Goal: Task Accomplishment & Management: Complete application form

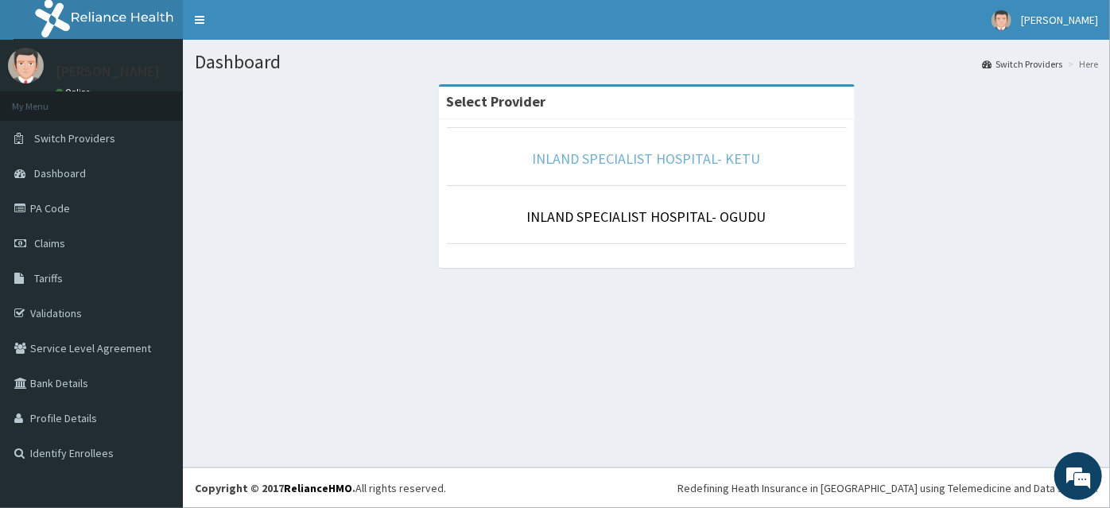
click at [630, 163] on link "INLAND SPECIALIST HOSPITAL- KETU" at bounding box center [647, 158] width 228 height 18
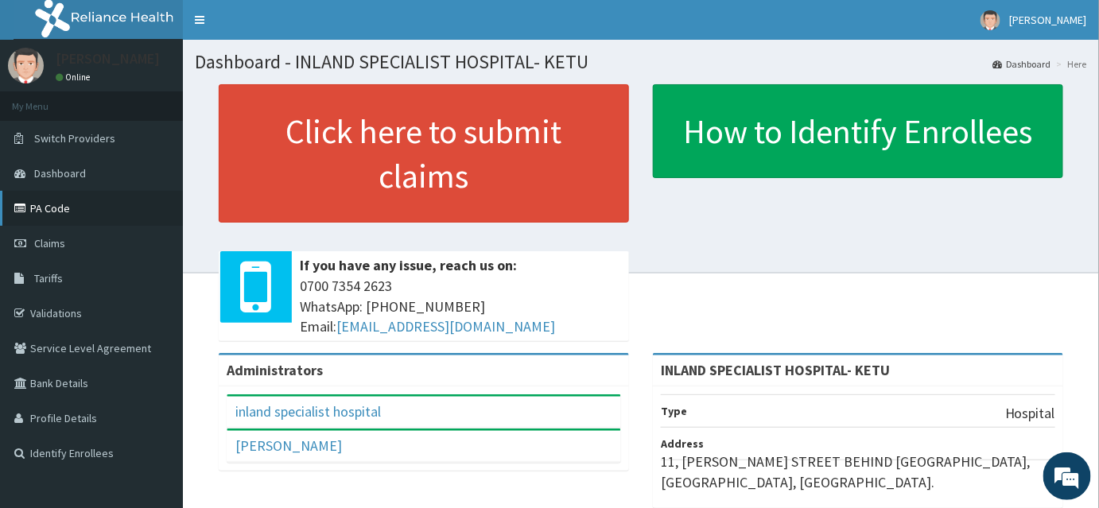
click at [53, 209] on link "PA Code" at bounding box center [91, 208] width 183 height 35
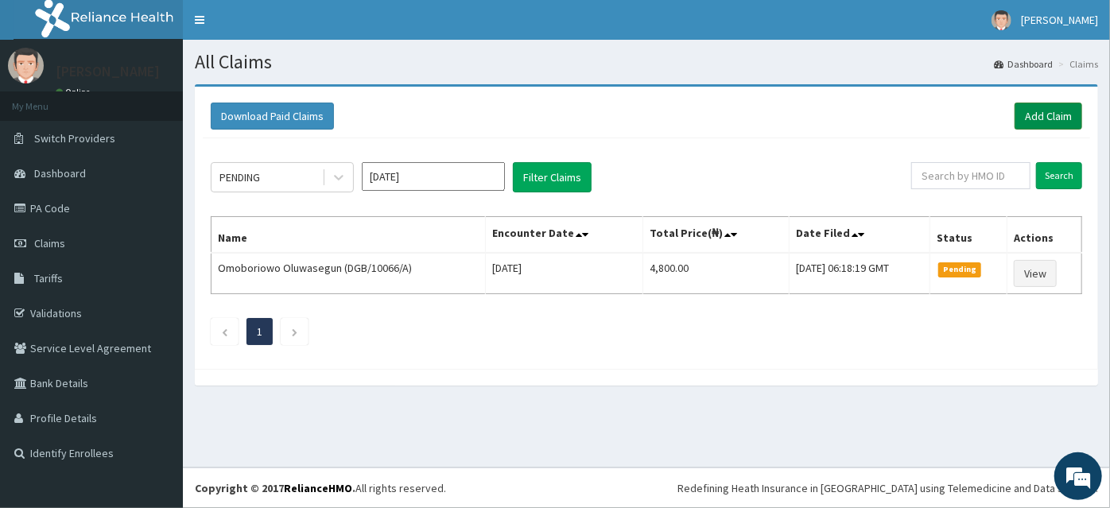
click at [1056, 103] on link "Add Claim" at bounding box center [1049, 116] width 68 height 27
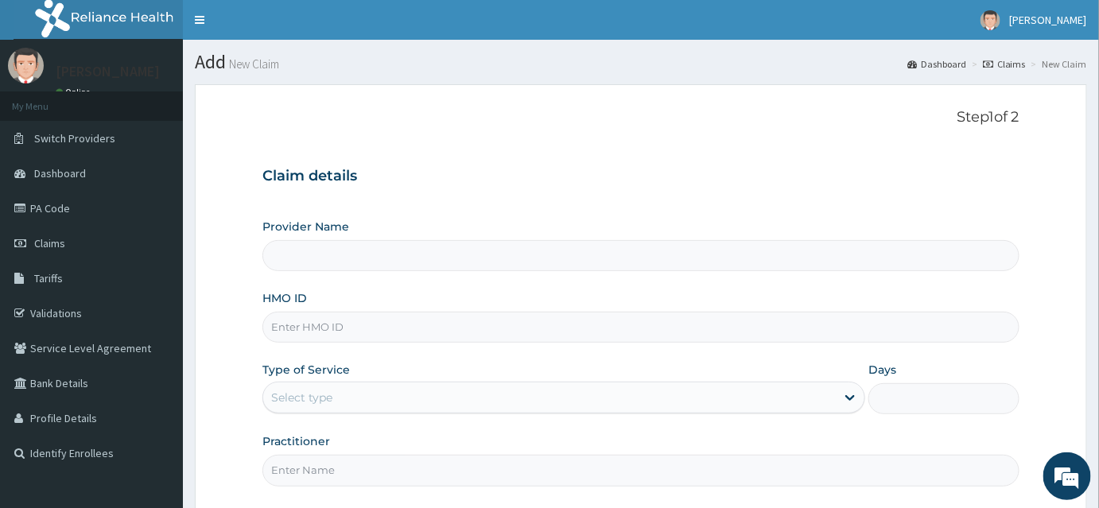
type input "INLAND SPECIALIST HOSPITAL- KETU"
click at [319, 327] on input "HMO ID" at bounding box center [640, 327] width 757 height 31
type input "p"
type input "PGA/10028/C"
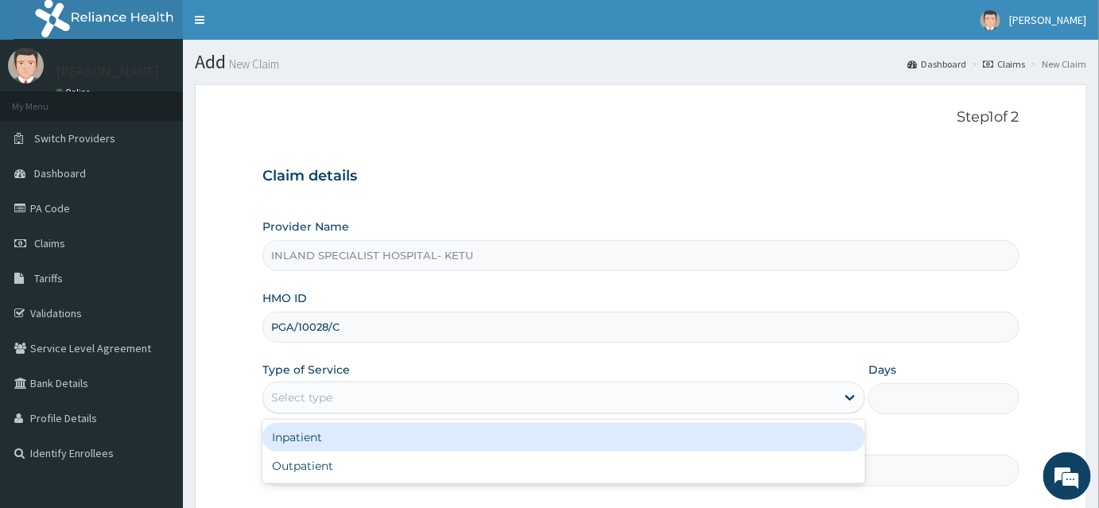
click at [311, 392] on div "Select type" at bounding box center [301, 398] width 61 height 16
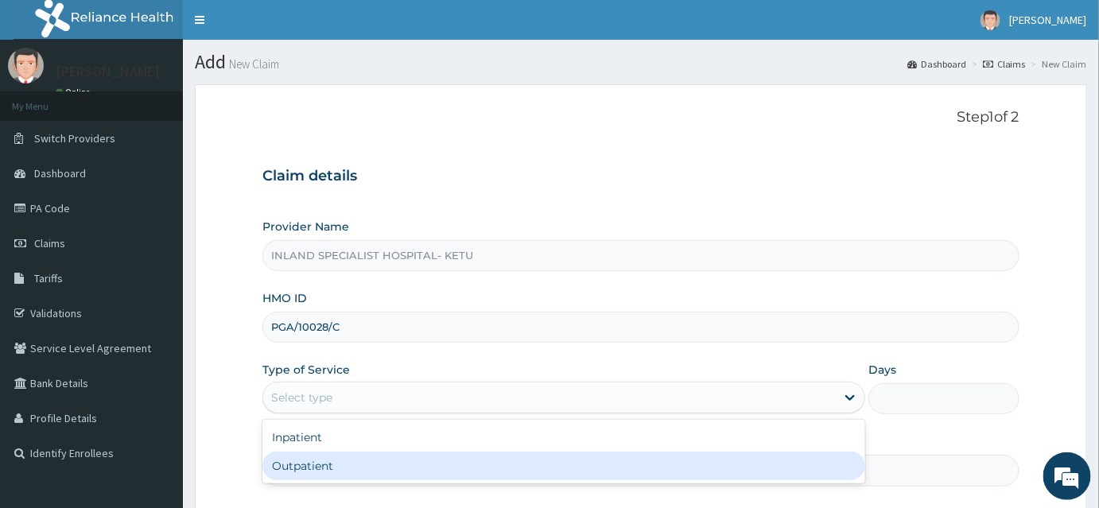
click at [292, 461] on div "Outpatient" at bounding box center [563, 466] width 603 height 29
type input "1"
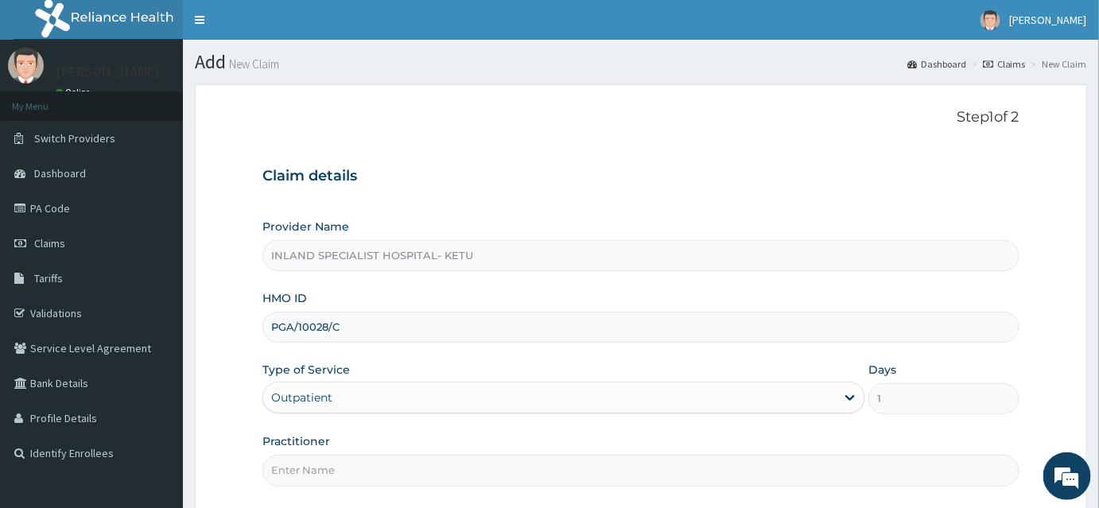
click at [292, 461] on input "Practitioner" at bounding box center [640, 470] width 757 height 31
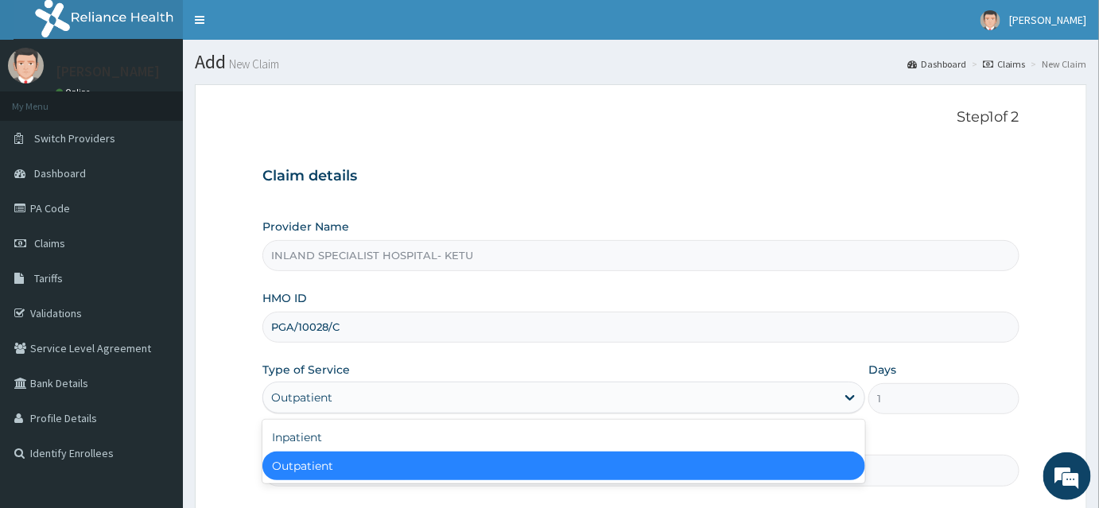
click at [296, 406] on div "Outpatient" at bounding box center [549, 397] width 572 height 25
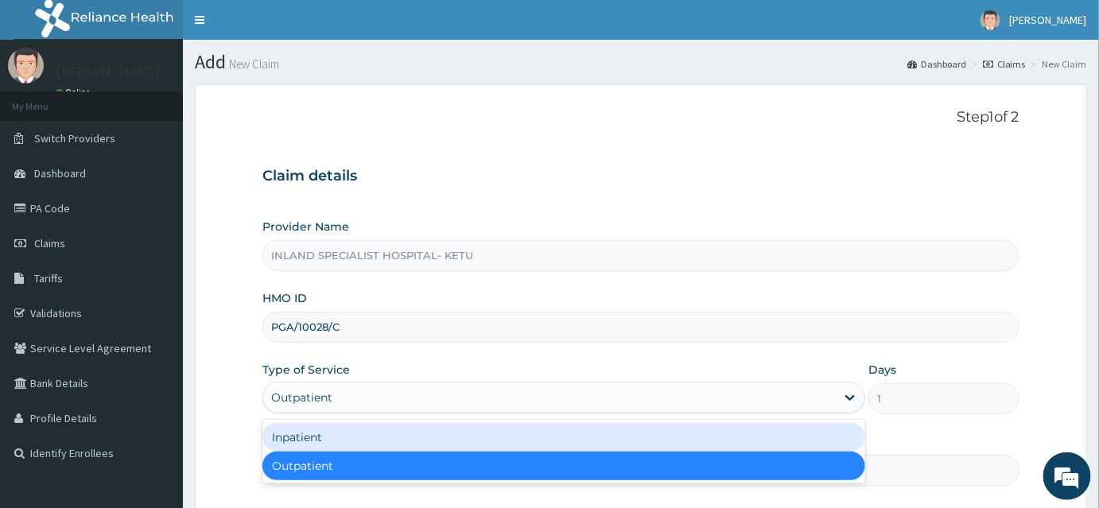
click at [293, 438] on div "Inpatient" at bounding box center [563, 437] width 603 height 29
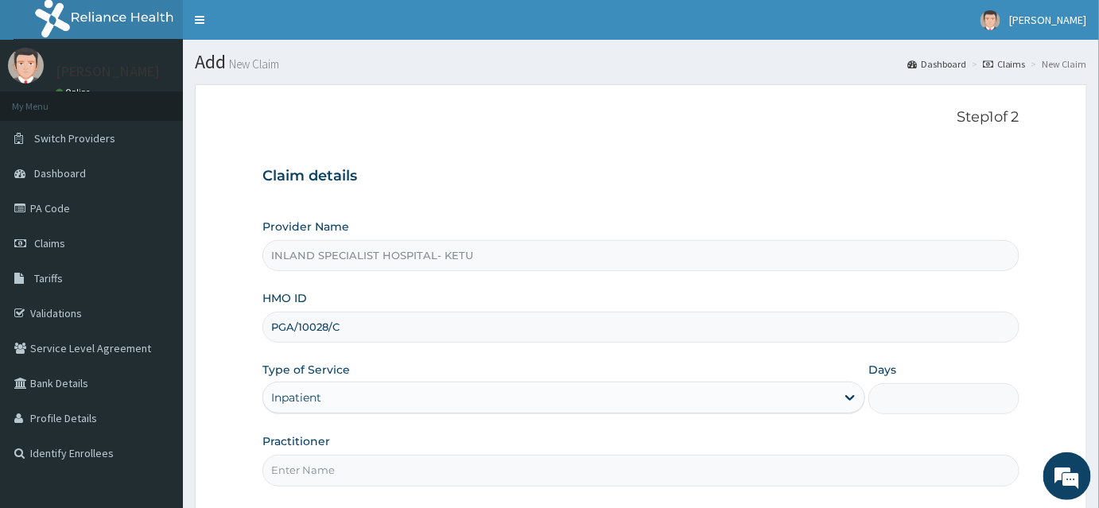
click at [907, 390] on input "Days" at bounding box center [943, 398] width 151 height 31
type input "2"
click at [374, 473] on input "Practitioner" at bounding box center [640, 470] width 757 height 31
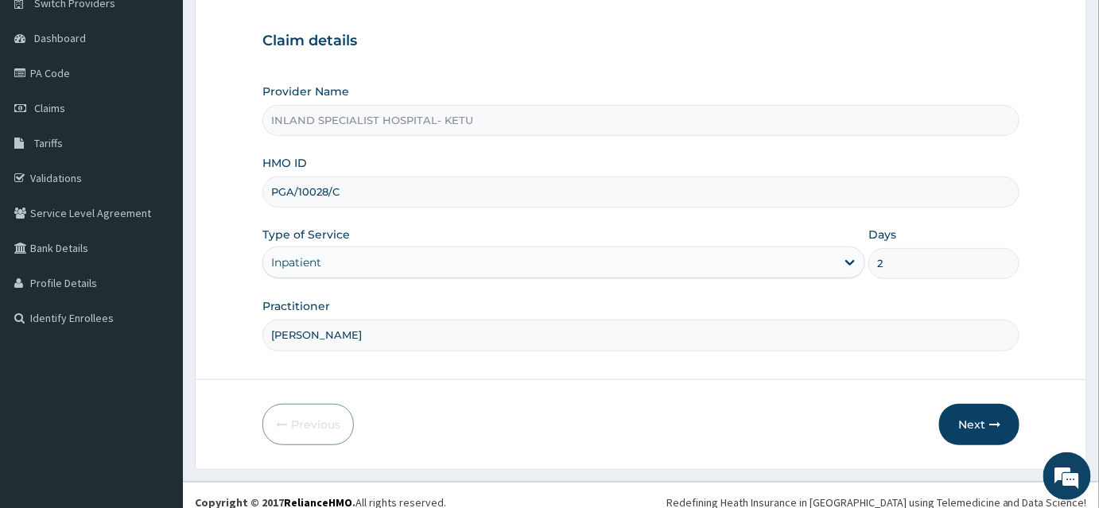
scroll to position [141, 0]
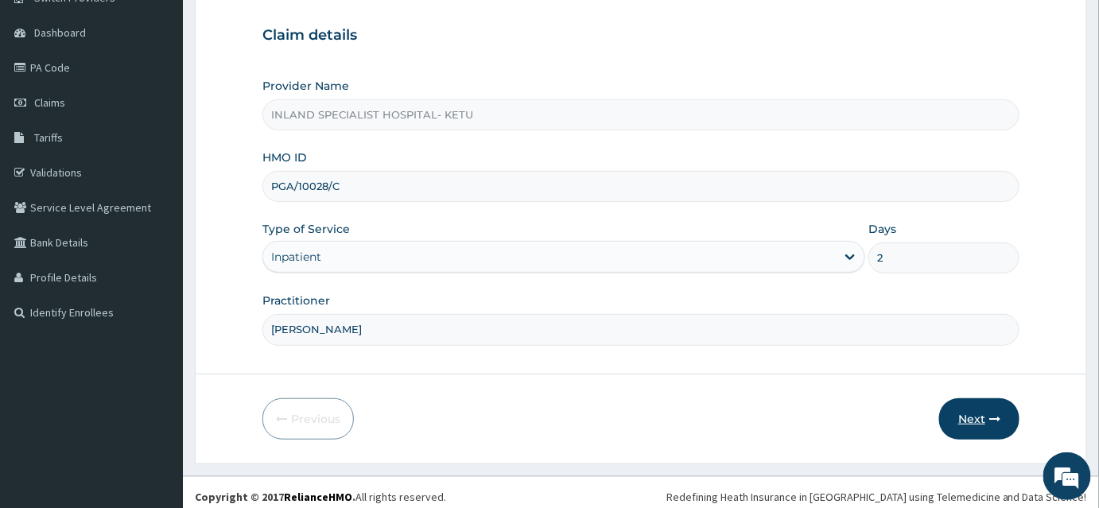
type input "DR AKEREDOLU"
click at [979, 425] on button "Next" at bounding box center [979, 418] width 80 height 41
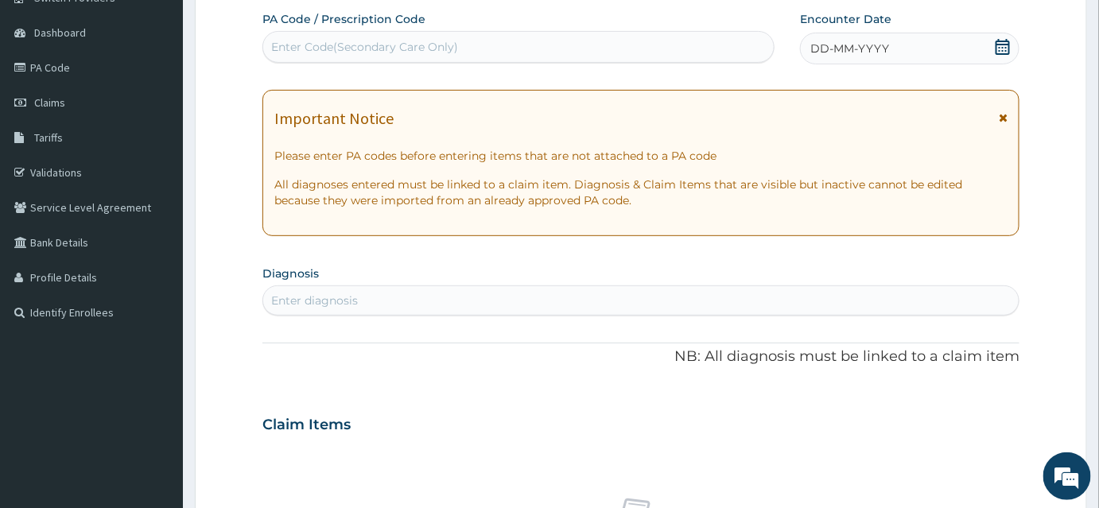
click at [1001, 46] on icon at bounding box center [1003, 47] width 16 height 16
click at [511, 50] on div "Enter Code(Secondary Care Only)" at bounding box center [518, 46] width 510 height 25
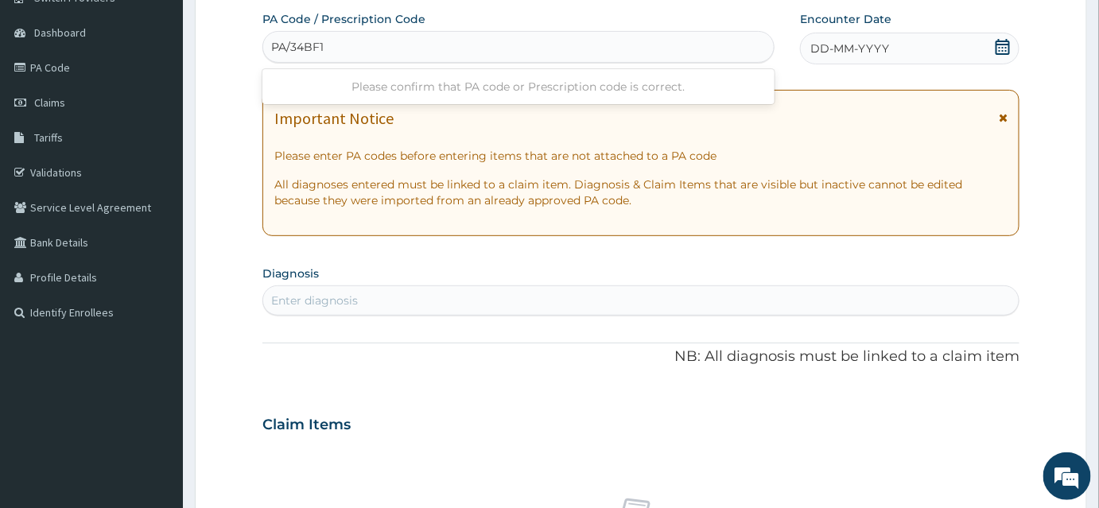
type input "PA/34BF12"
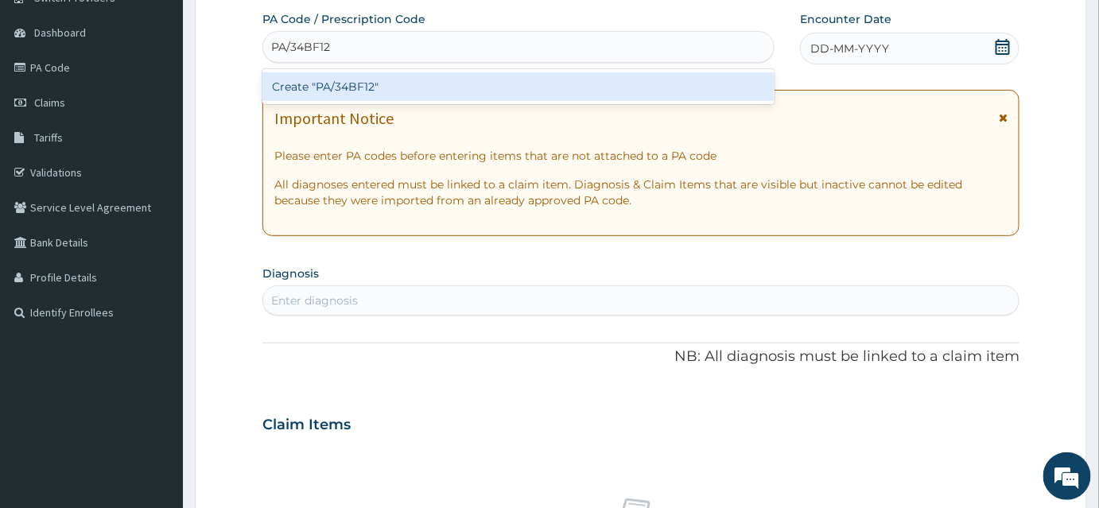
click at [472, 80] on div "Create "PA/34BF12"" at bounding box center [518, 86] width 512 height 29
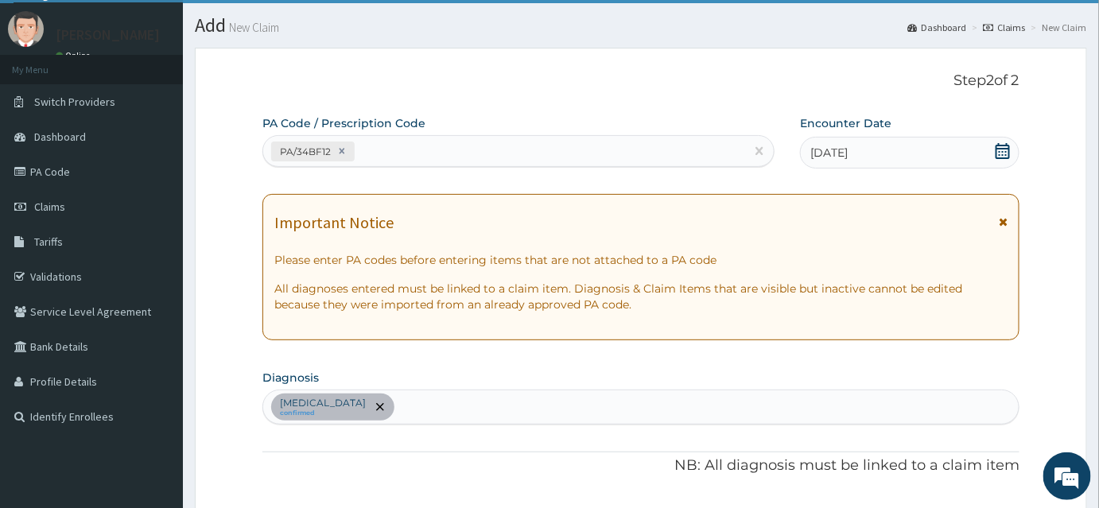
scroll to position [36, 0]
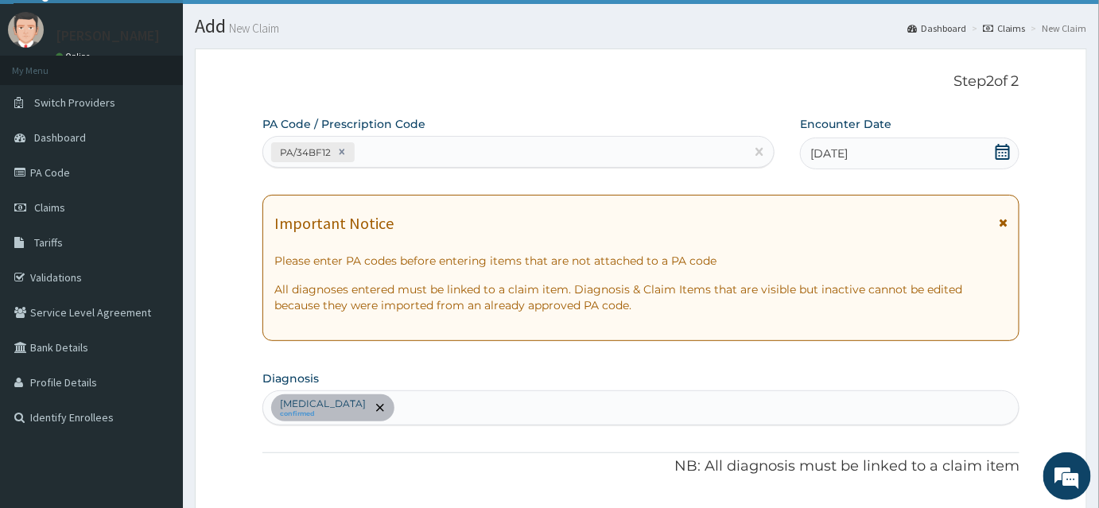
click at [541, 147] on div "PA/34BF12" at bounding box center [504, 152] width 482 height 26
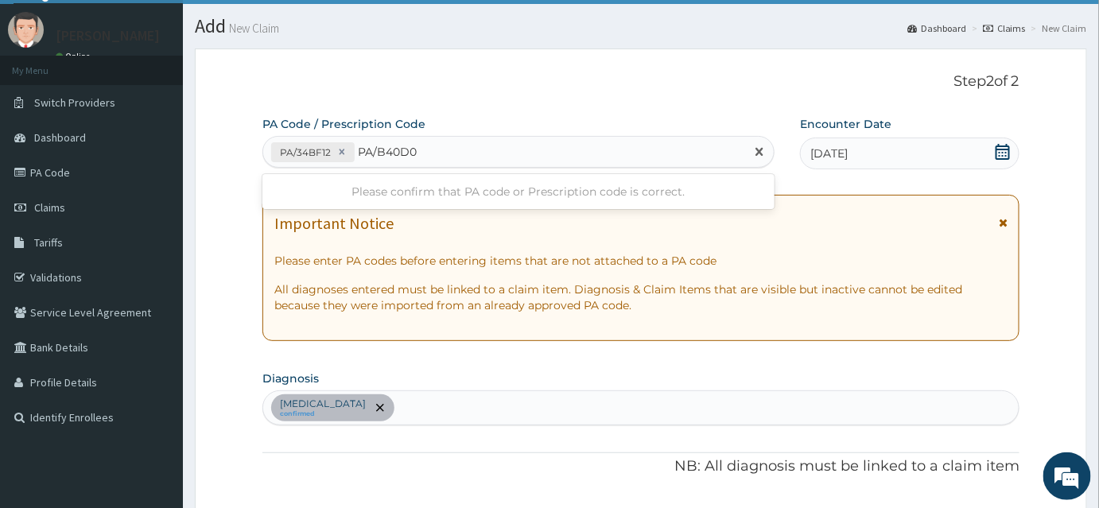
type input "PA/B40D06"
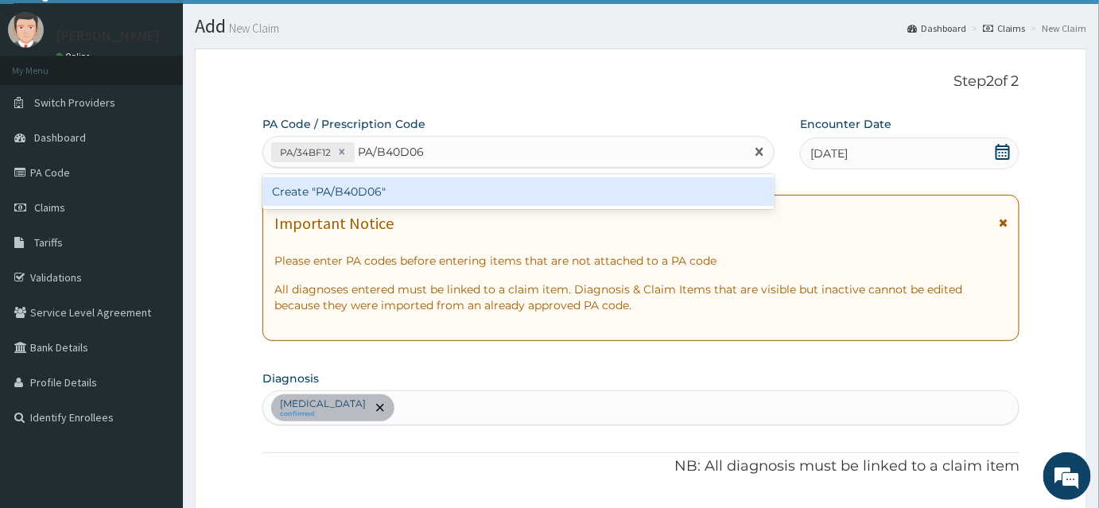
click at [513, 199] on div "Create "PA/B40D06"" at bounding box center [518, 191] width 512 height 29
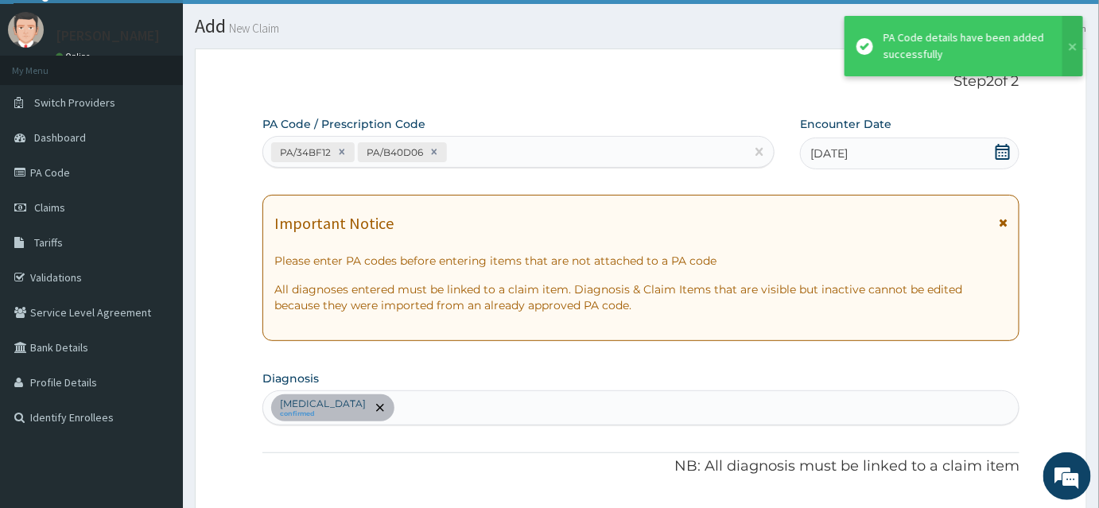
scroll to position [571, 0]
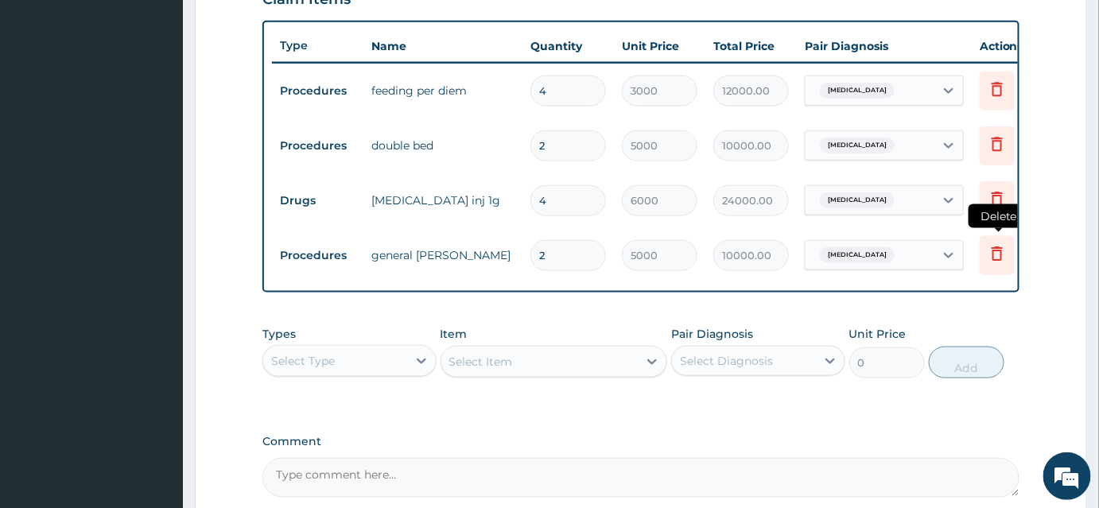
click at [999, 256] on icon at bounding box center [997, 253] width 19 height 19
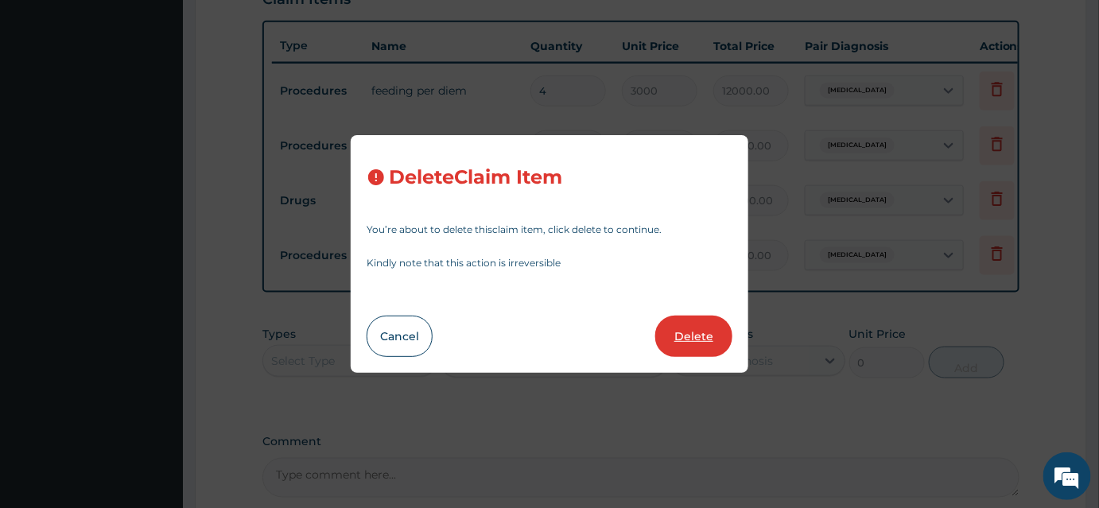
click at [700, 339] on button "Delete" at bounding box center [693, 336] width 77 height 41
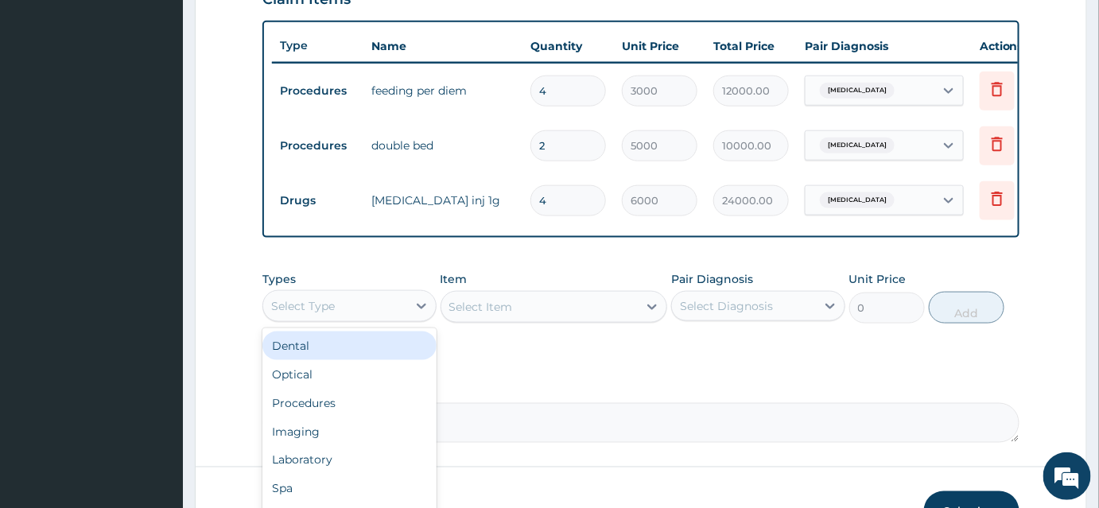
click at [364, 312] on div "Select Type" at bounding box center [335, 305] width 144 height 25
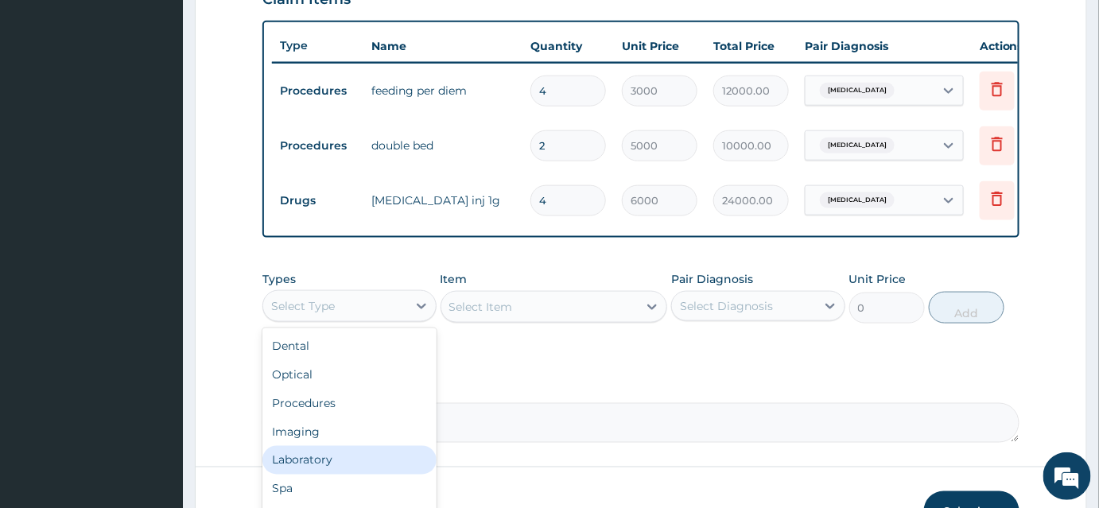
click at [312, 468] on div "Laboratory" at bounding box center [349, 460] width 174 height 29
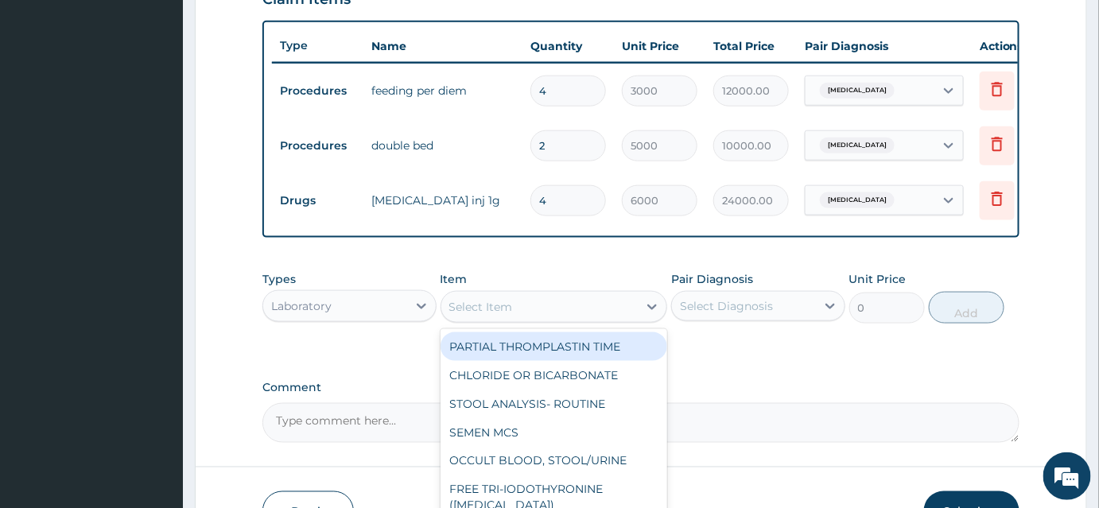
click at [550, 320] on div "Select Item" at bounding box center [539, 306] width 197 height 25
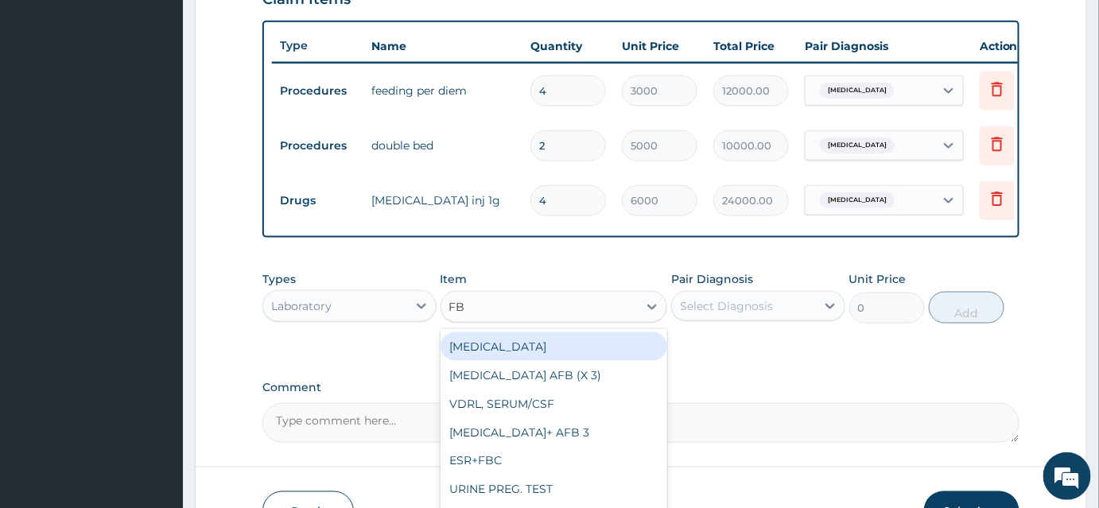
type input "FBC"
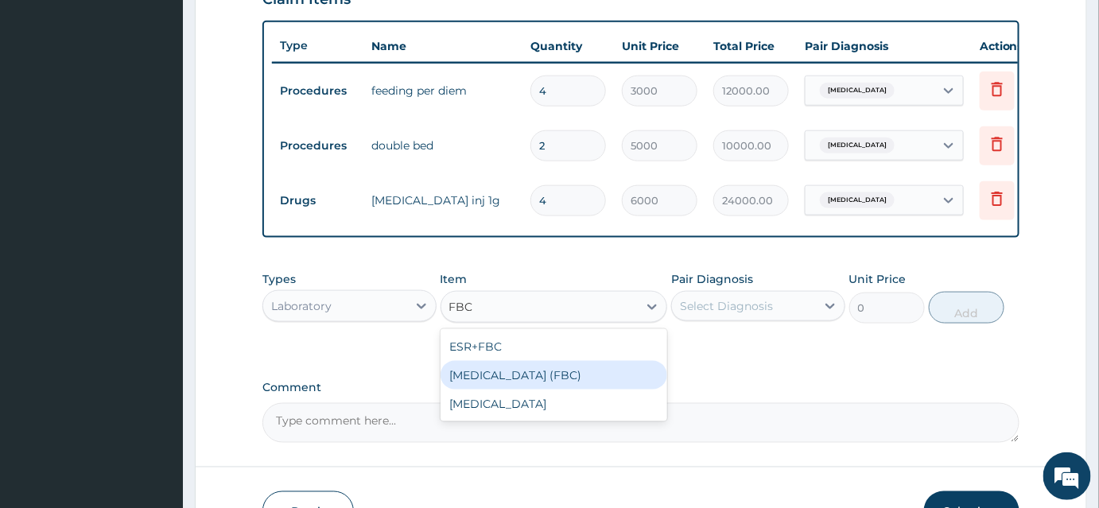
click at [519, 381] on div "[MEDICAL_DATA] (FBC)" at bounding box center [553, 375] width 227 height 29
type input "5000"
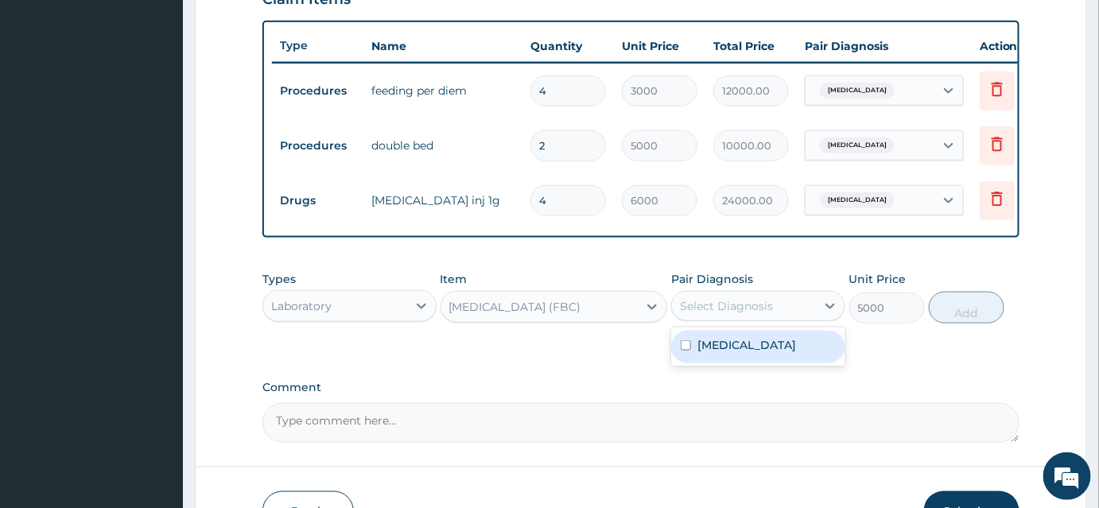
click at [704, 314] on div "Select Diagnosis" at bounding box center [726, 306] width 93 height 16
click at [698, 352] on label "Tonsillitis" at bounding box center [746, 345] width 99 height 16
checkbox input "true"
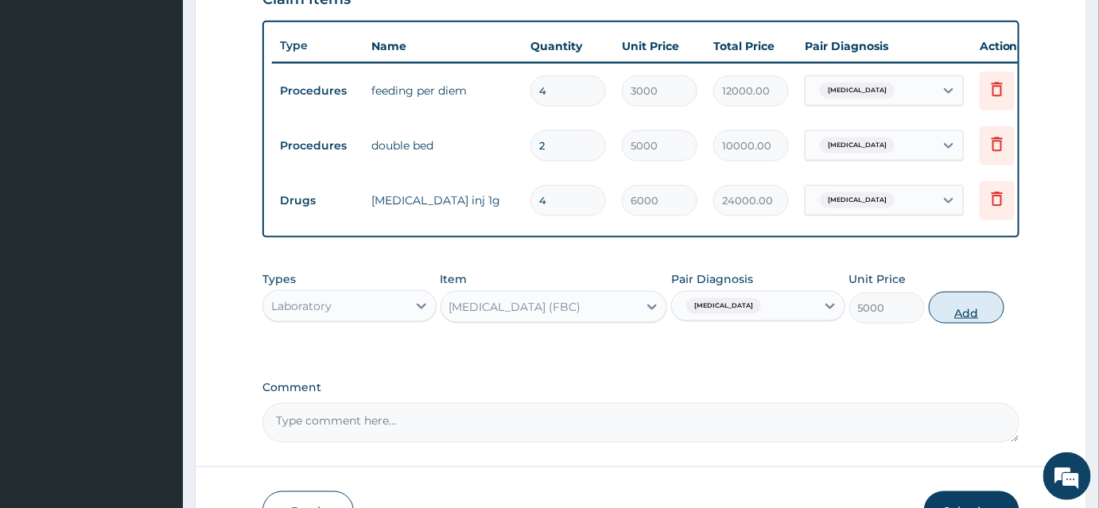
click at [968, 312] on button "Add" at bounding box center [967, 308] width 76 height 32
type input "0"
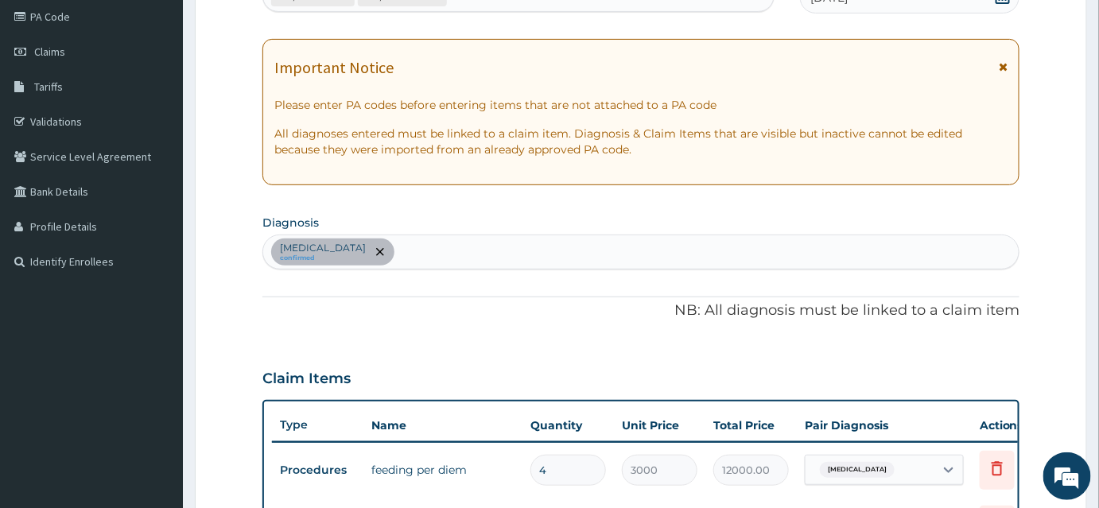
scroll to position [177, 0]
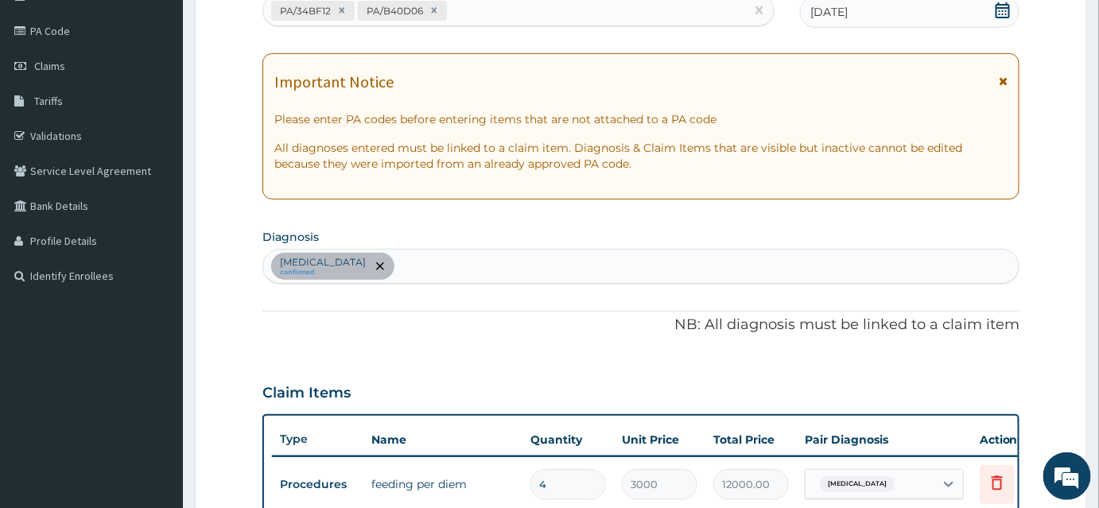
click at [514, 262] on div "Tonsillitis confirmed" at bounding box center [640, 266] width 755 height 33
type input "MALAR"
drag, startPoint x: 514, startPoint y: 262, endPoint x: 384, endPoint y: 347, distance: 155.0
click at [384, 347] on div "PA Code / Prescription Code PA/34BF12 PA/B40D06 Encounter Date 09-08-2025 Impor…" at bounding box center [640, 433] width 757 height 917
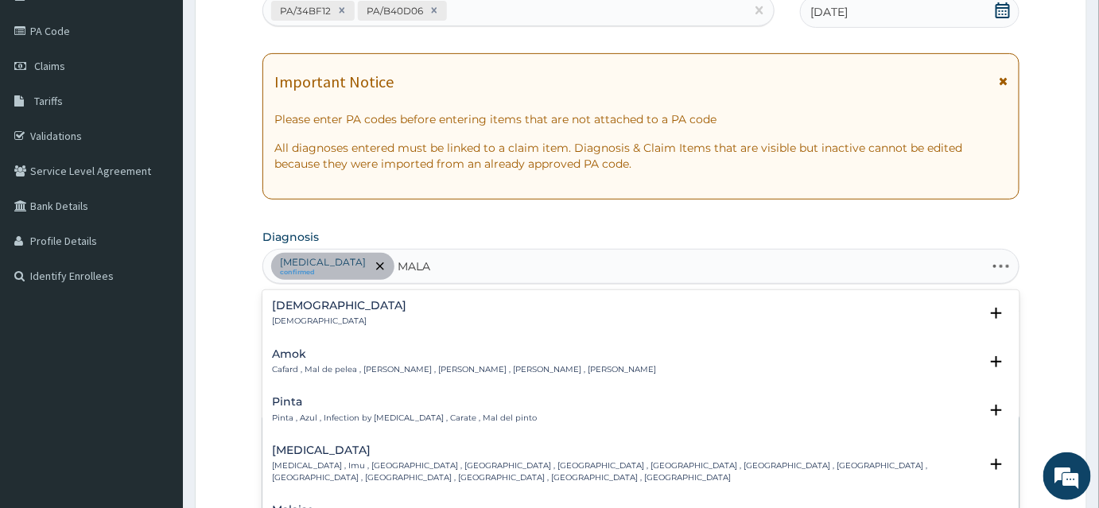
type input "MALAR"
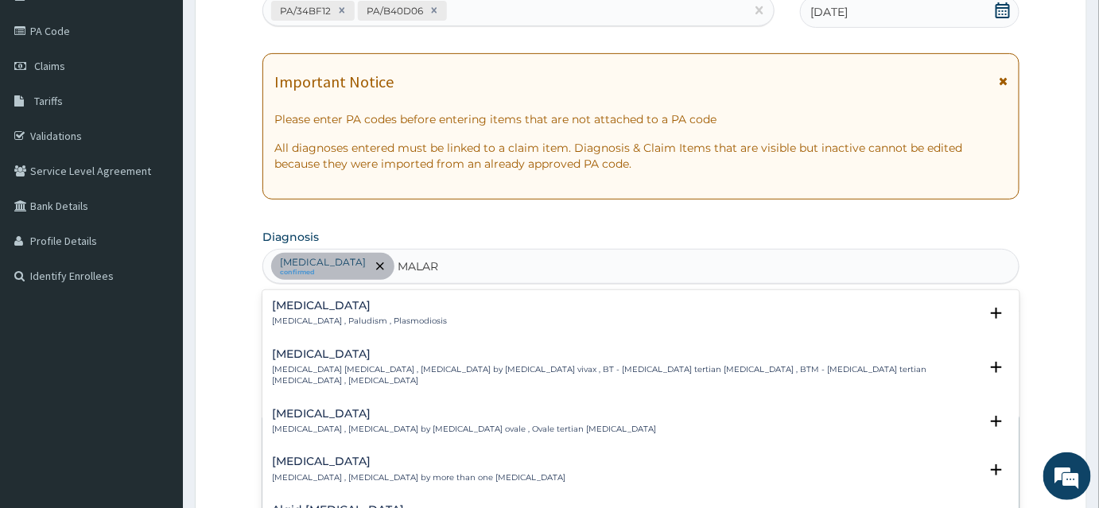
click at [316, 320] on p "Malaria , Paludism , Plasmodiosis" at bounding box center [359, 321] width 175 height 11
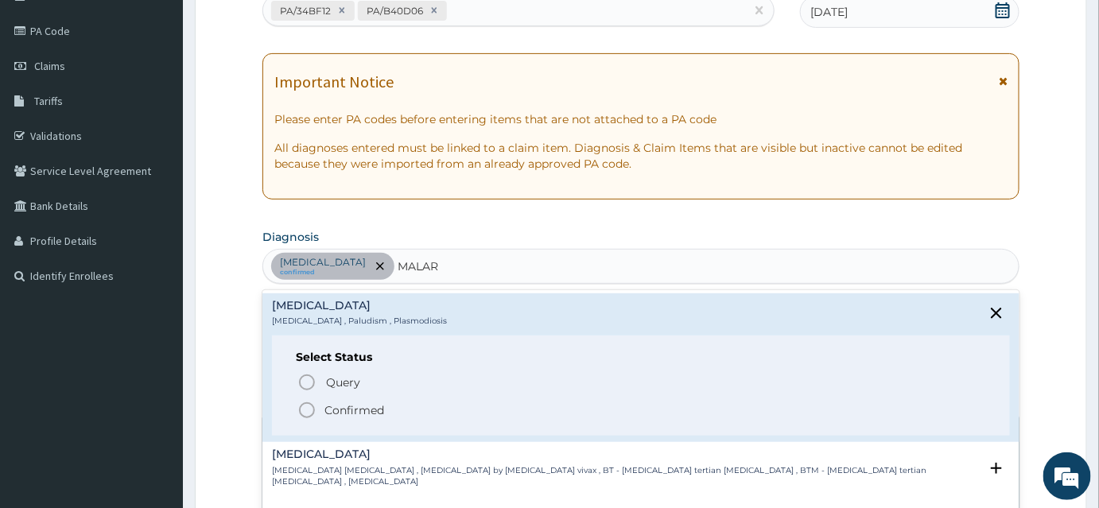
click at [305, 409] on icon "status option filled" at bounding box center [306, 410] width 19 height 19
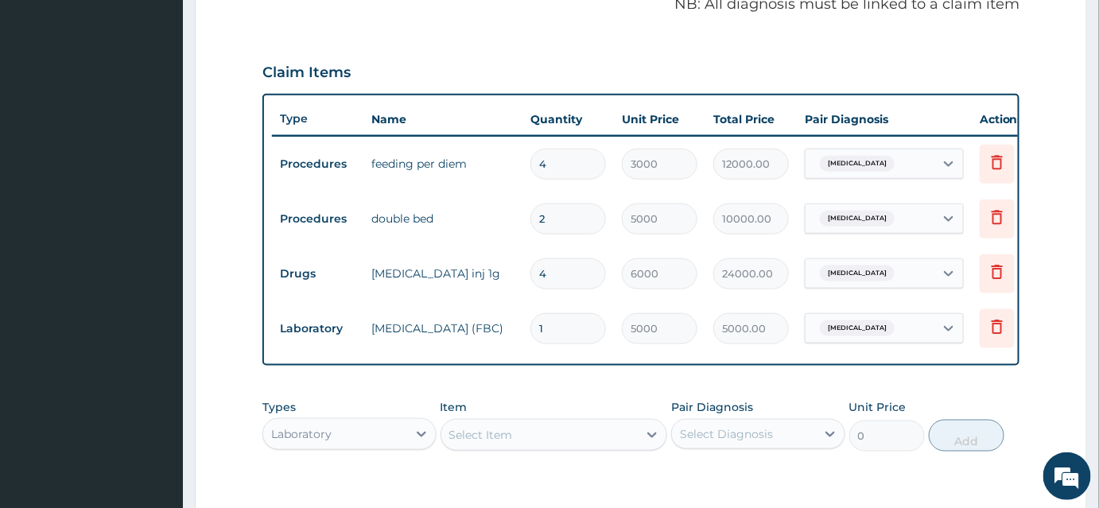
scroll to position [522, 0]
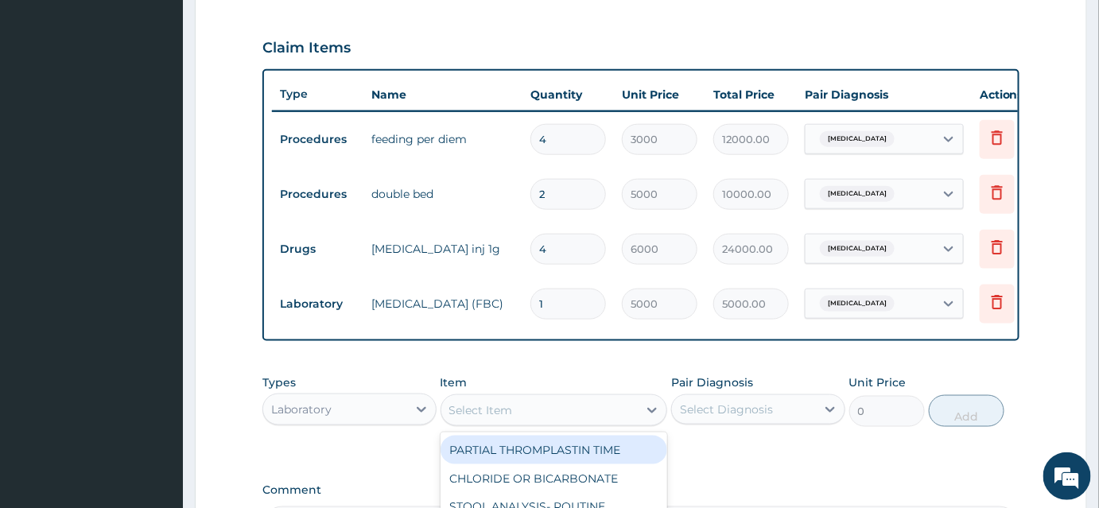
click at [471, 418] on div "Select Item" at bounding box center [481, 410] width 64 height 16
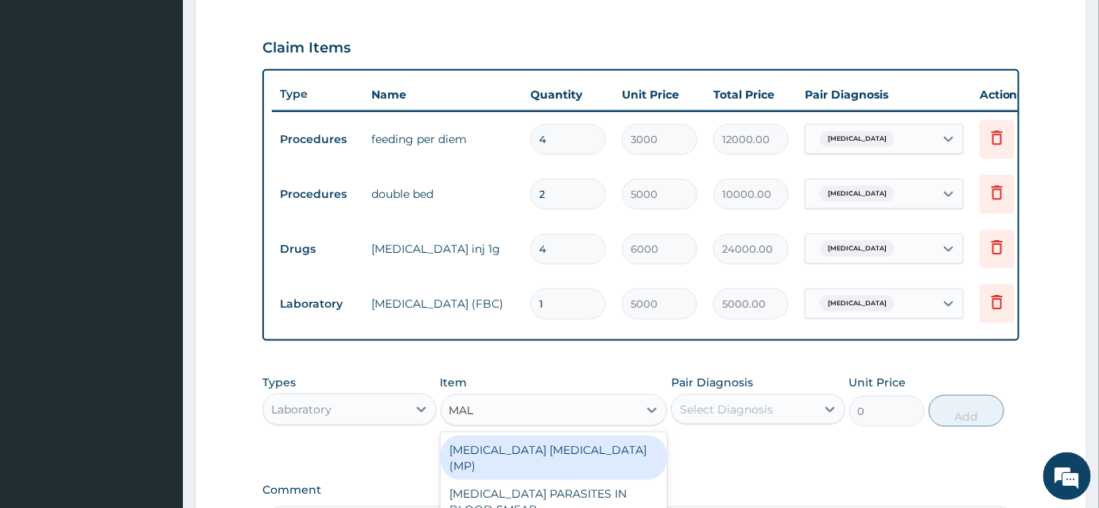
type input "MALA"
click at [567, 464] on div "[MEDICAL_DATA] [MEDICAL_DATA] (MP)" at bounding box center [553, 458] width 227 height 45
type input "2000"
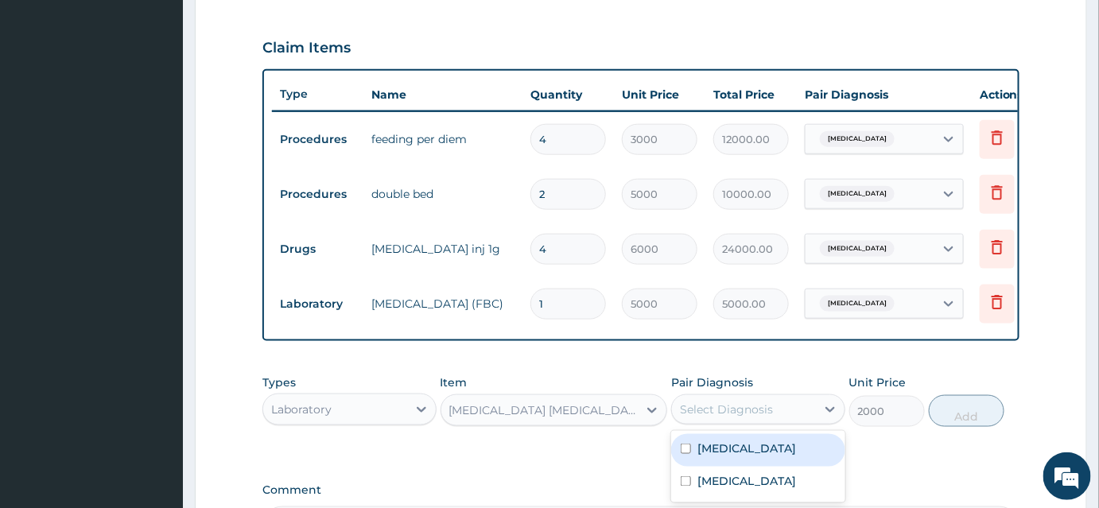
click at [785, 415] on div "Select Diagnosis" at bounding box center [744, 409] width 144 height 25
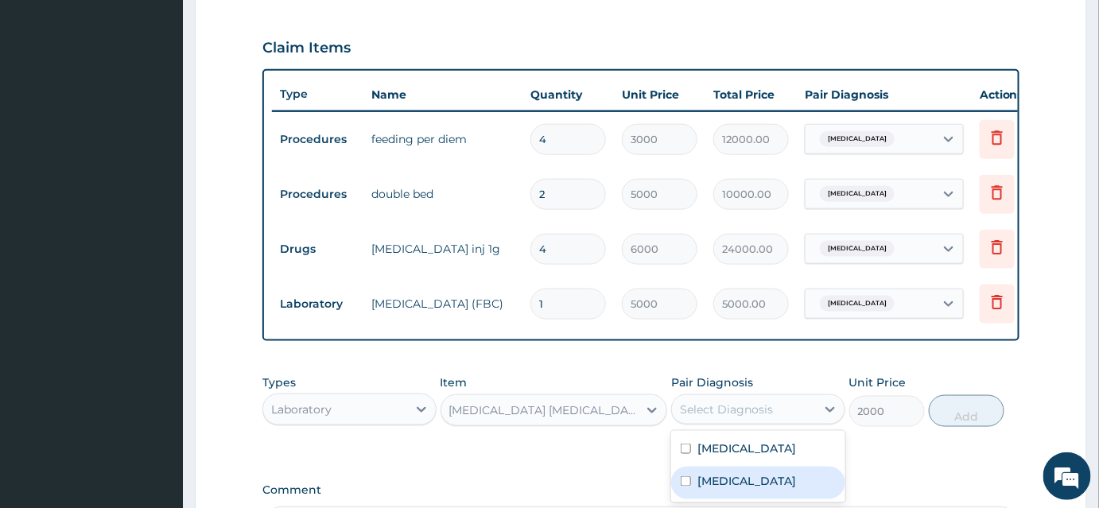
click at [678, 495] on div "Malaria" at bounding box center [758, 483] width 174 height 33
checkbox input "true"
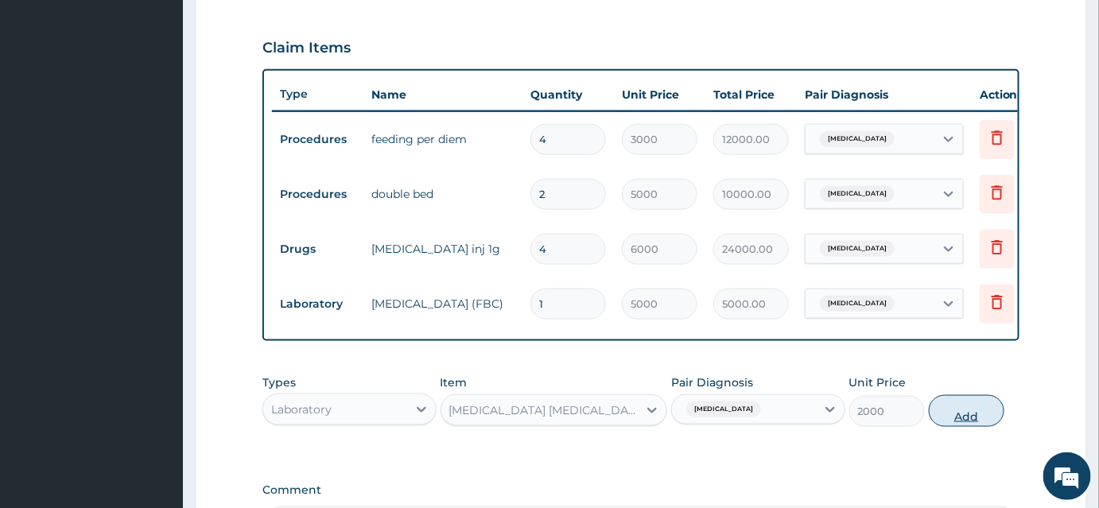
click at [946, 421] on button "Add" at bounding box center [967, 411] width 76 height 32
type input "0"
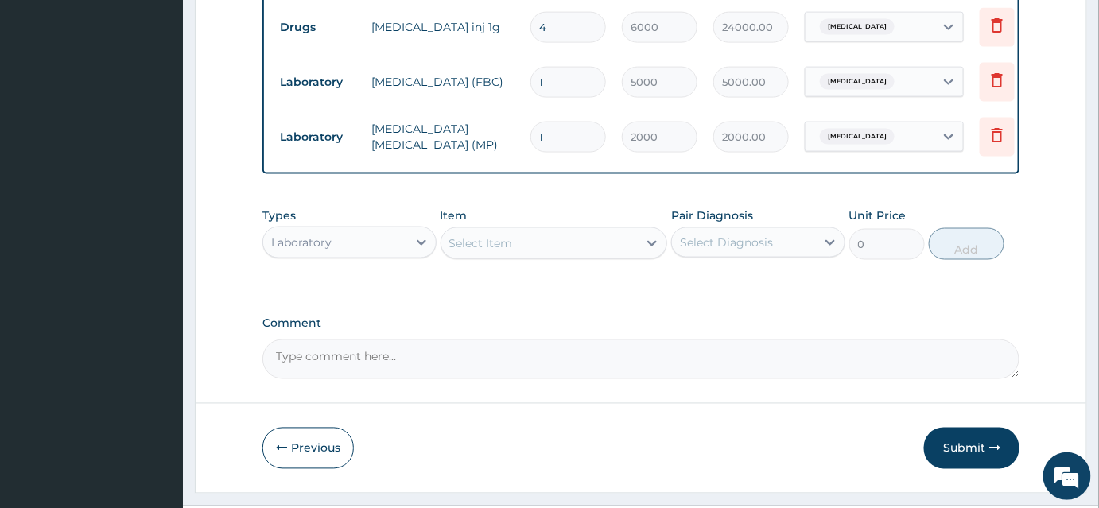
scroll to position [746, 0]
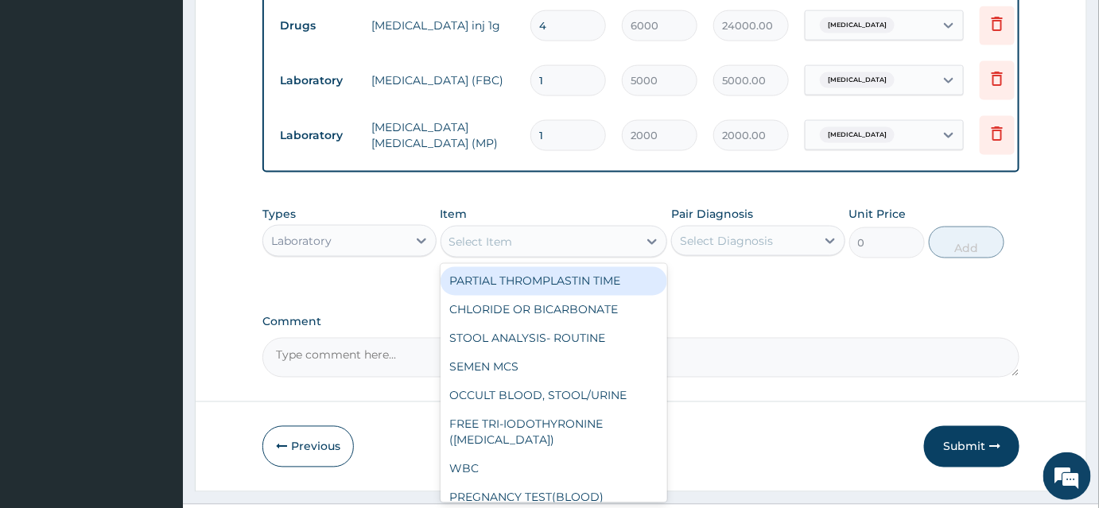
click at [458, 245] on div "Select Item" at bounding box center [481, 242] width 64 height 16
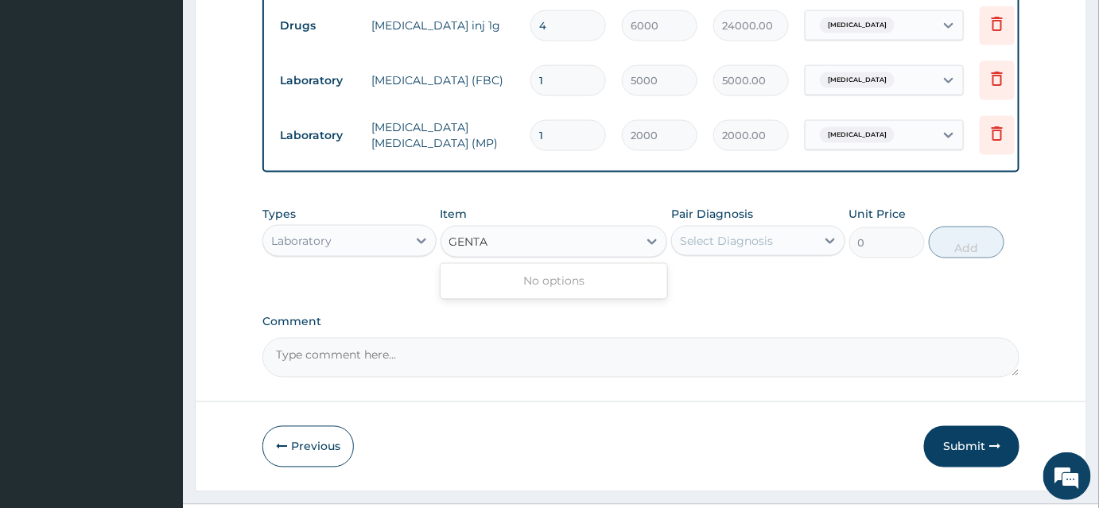
type input "GENTA"
click at [545, 25] on input "4" at bounding box center [568, 25] width 76 height 31
type input "0.00"
type input "3"
type input "18000.00"
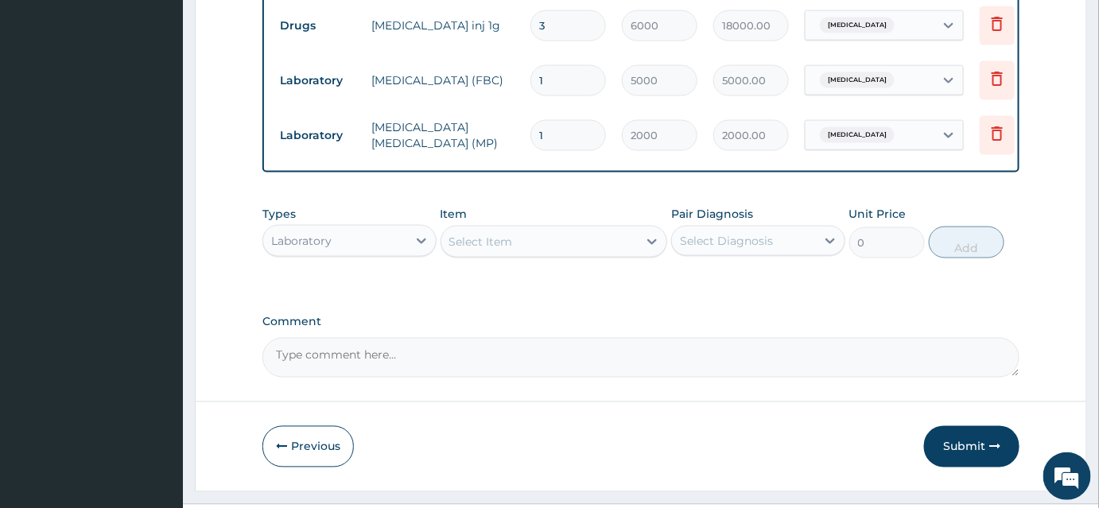
type input "3"
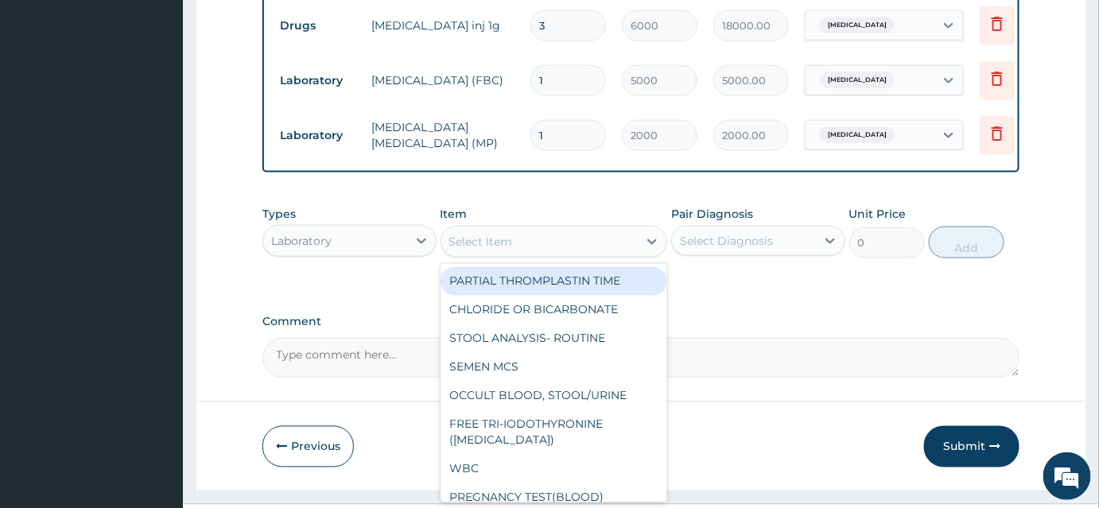
click at [491, 250] on div "Select Item" at bounding box center [481, 242] width 64 height 16
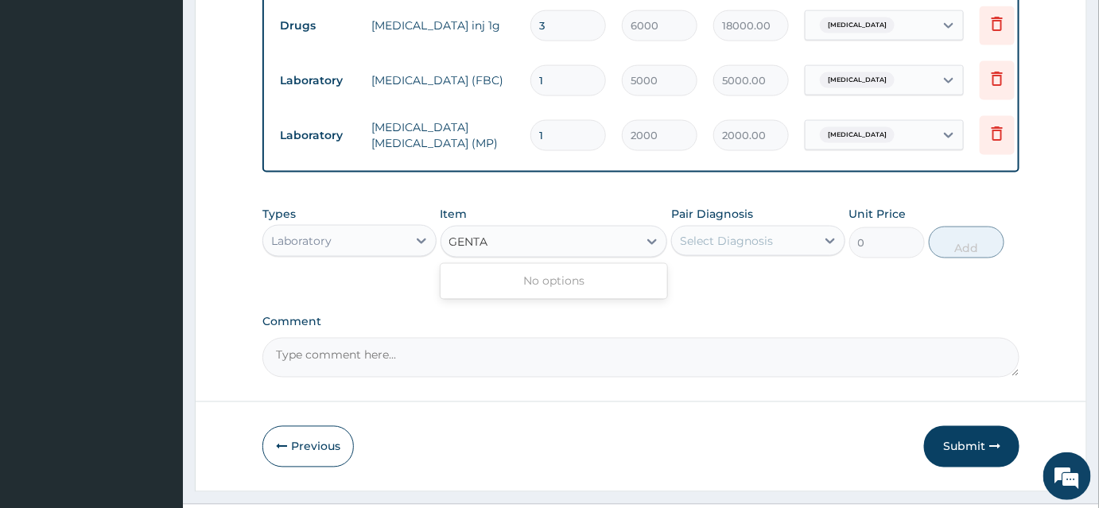
type input "GENTA"
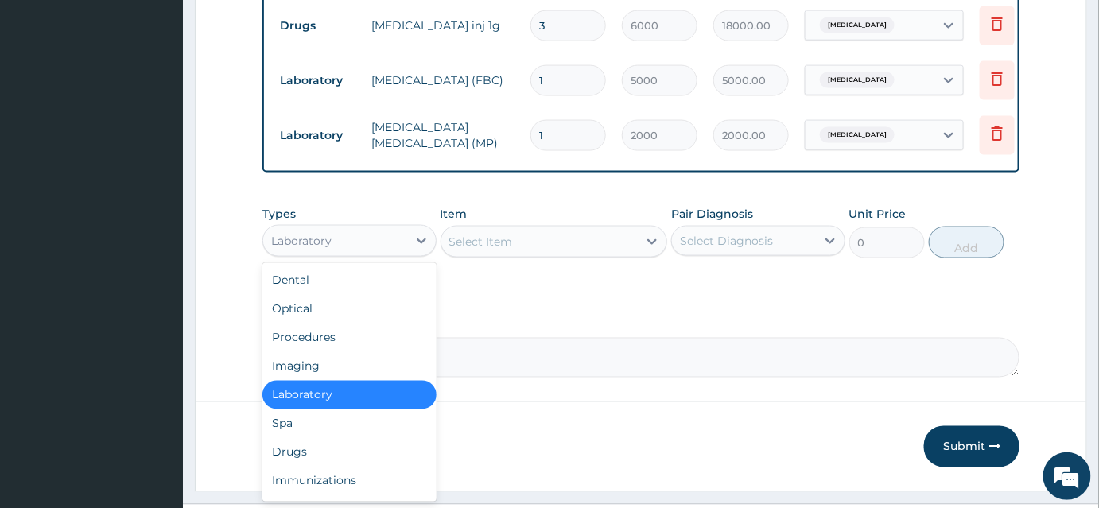
click at [396, 254] on div "Laboratory" at bounding box center [335, 240] width 144 height 25
click at [301, 464] on div "Drugs" at bounding box center [349, 452] width 174 height 29
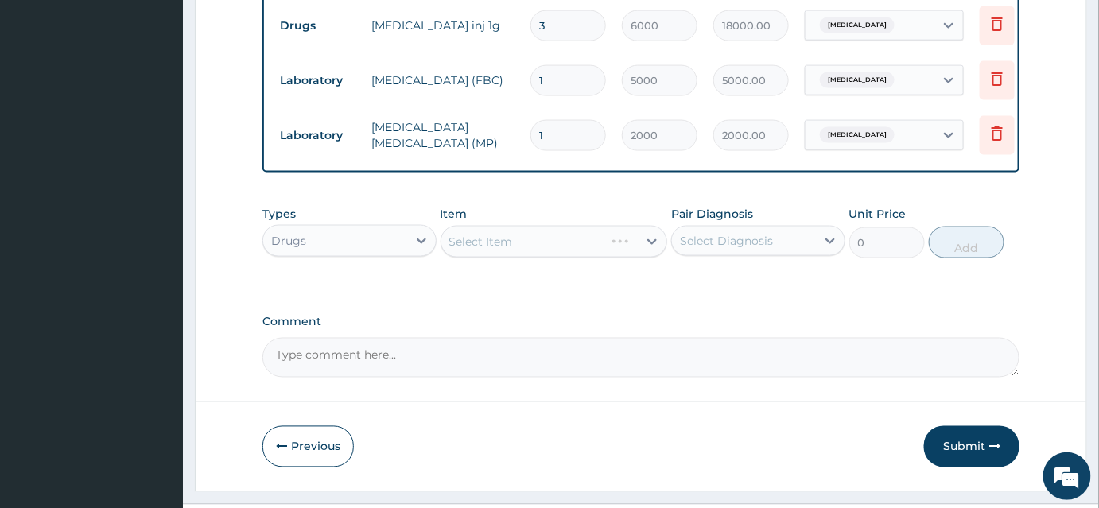
click at [506, 250] on div "Select Item" at bounding box center [553, 242] width 227 height 32
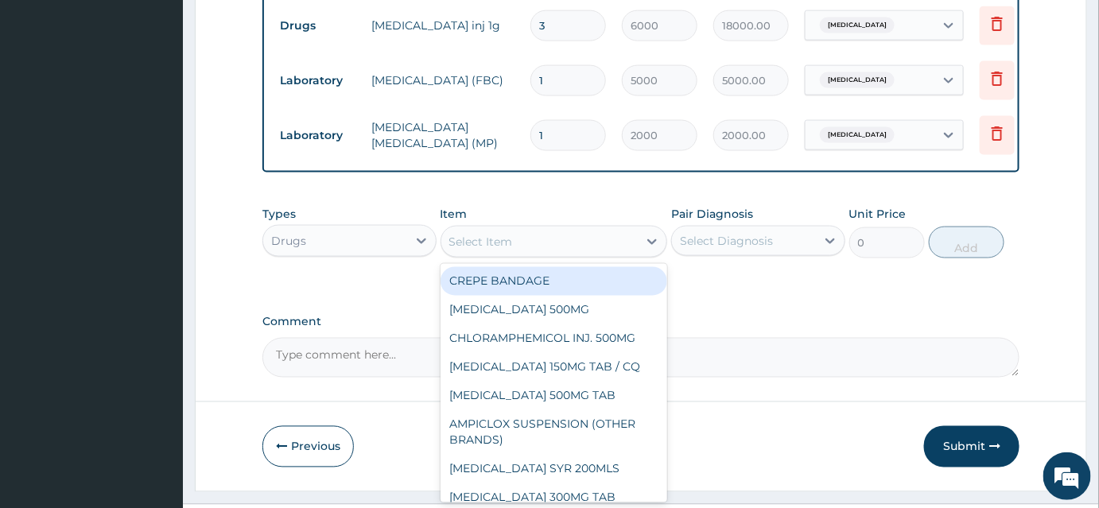
click at [506, 250] on div "Select Item" at bounding box center [481, 242] width 64 height 16
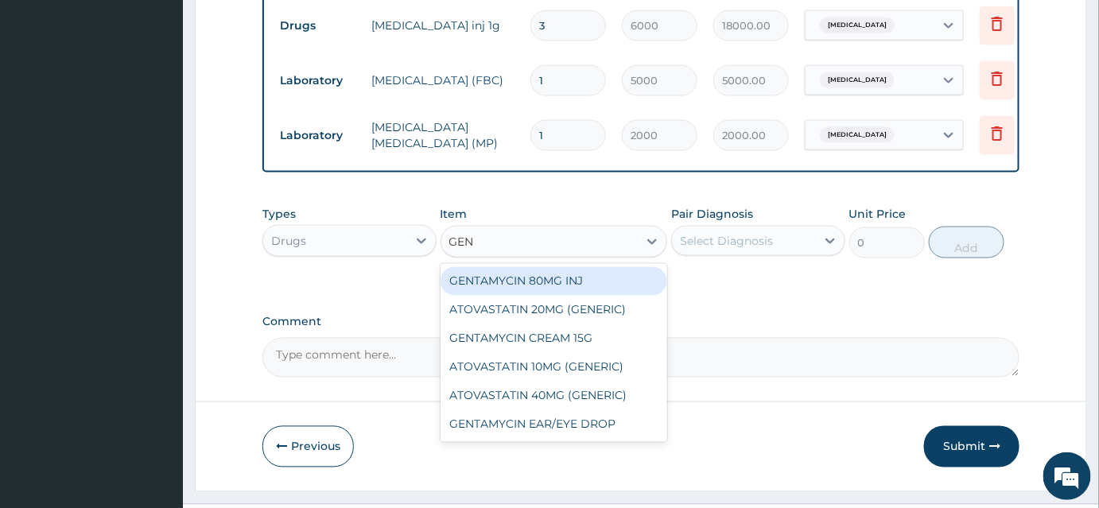
type input "GENT"
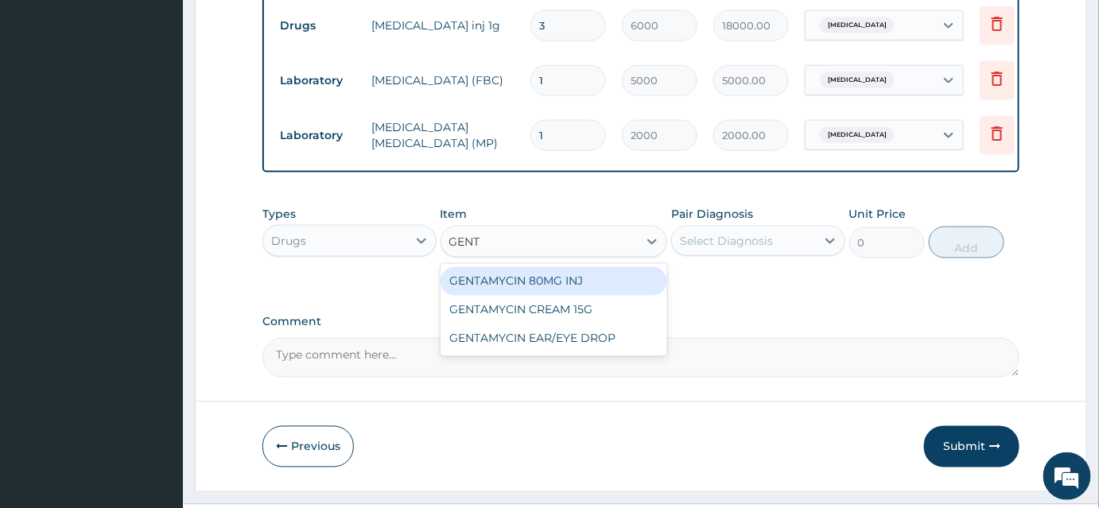
click at [534, 289] on div "GENTAMYCIN 80MG INJ" at bounding box center [553, 281] width 227 height 29
type input "500"
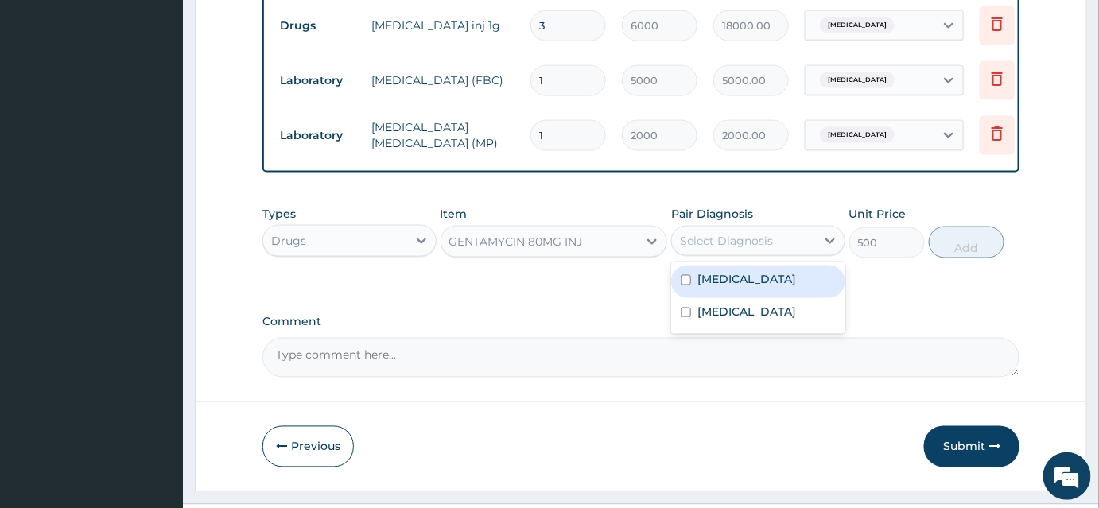
click at [716, 242] on div "Select Diagnosis" at bounding box center [726, 241] width 93 height 16
click at [705, 288] on label "Tonsillitis" at bounding box center [746, 280] width 99 height 16
checkbox input "true"
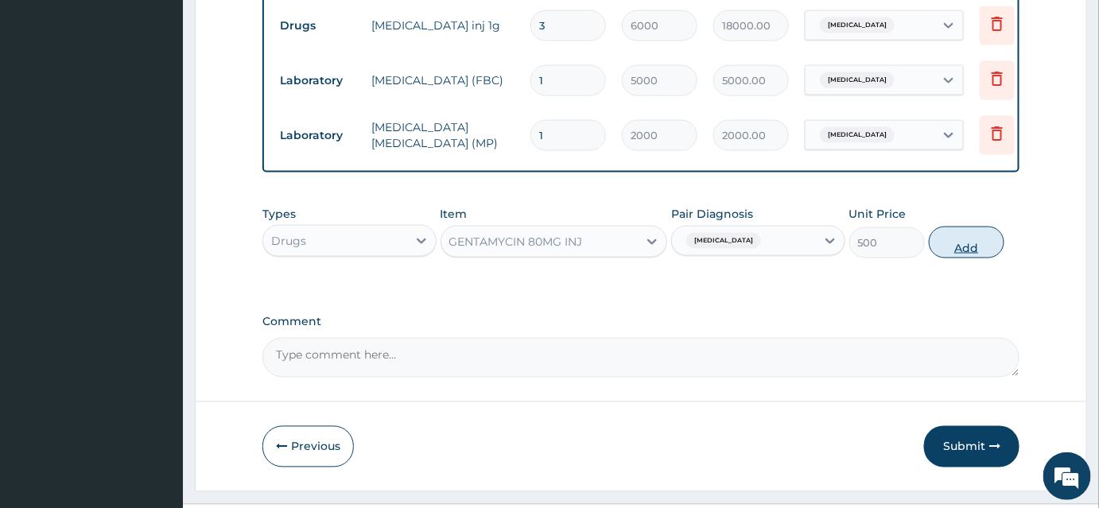
click at [953, 248] on button "Add" at bounding box center [967, 243] width 76 height 32
type input "0"
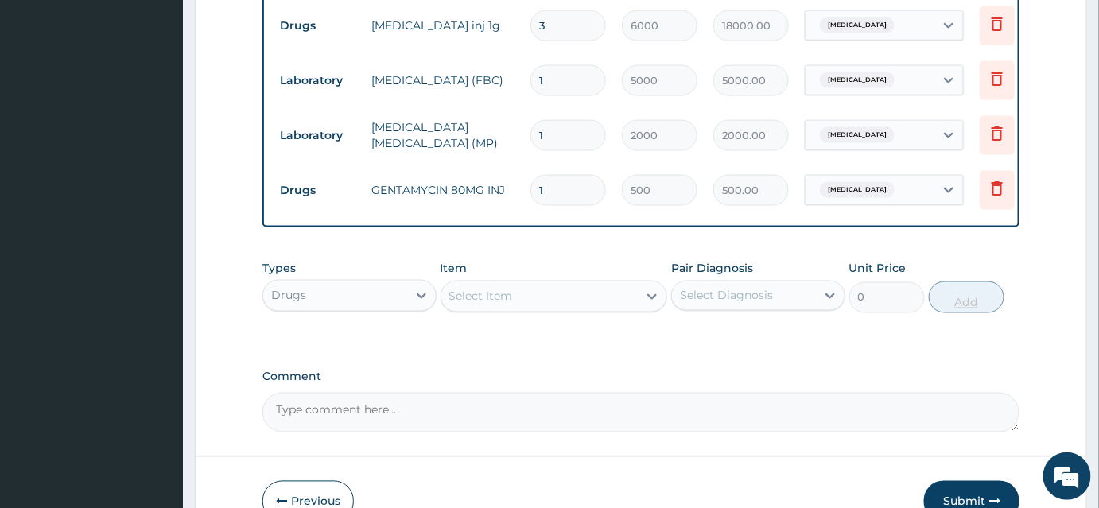
type input "0.00"
type input "3"
type input "1500.00"
type input "3"
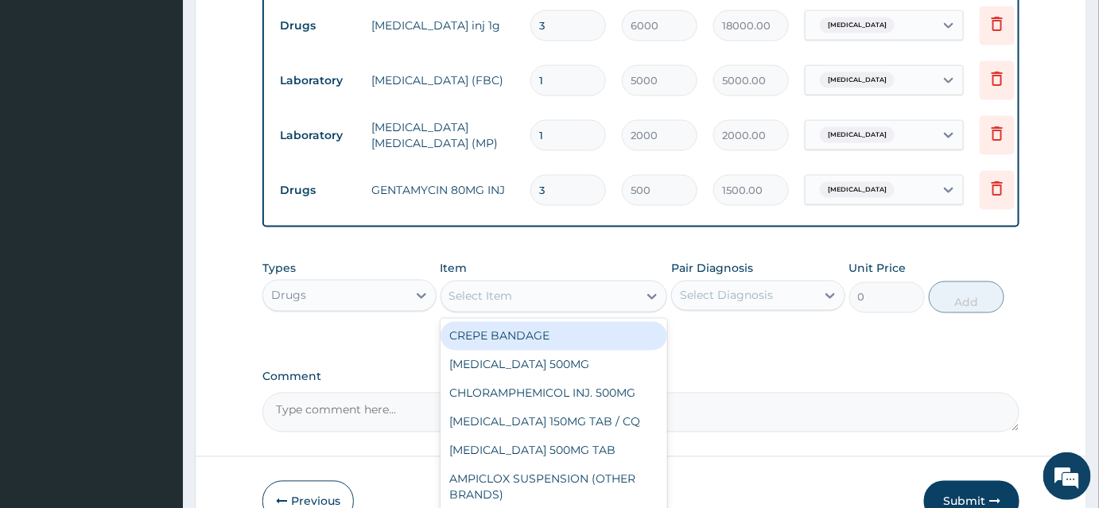
click at [547, 308] on div "Select Item" at bounding box center [539, 296] width 197 height 25
type input "PARAC"
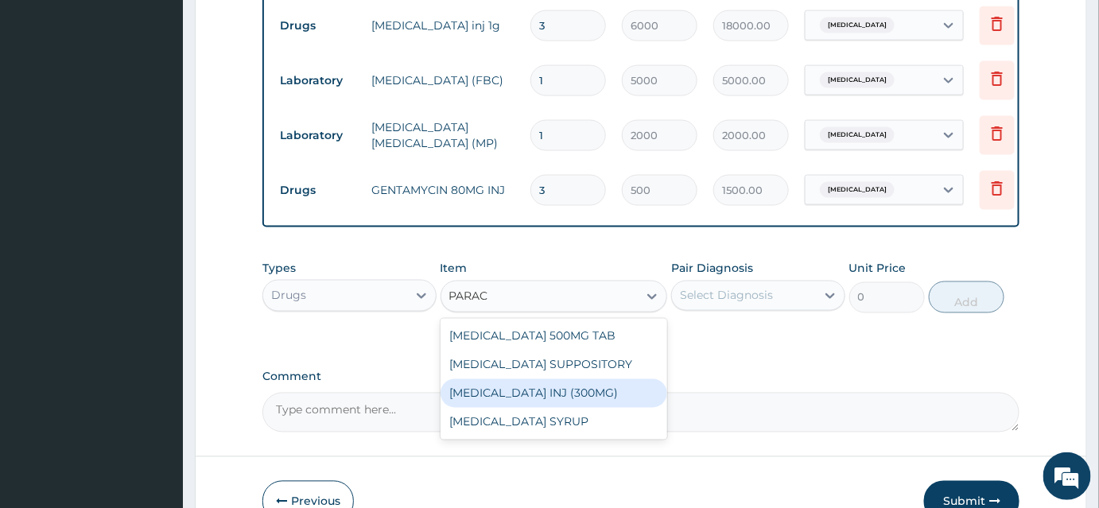
click at [548, 408] on div "[MEDICAL_DATA] INJ (300MG)" at bounding box center [553, 393] width 227 height 29
type input "500"
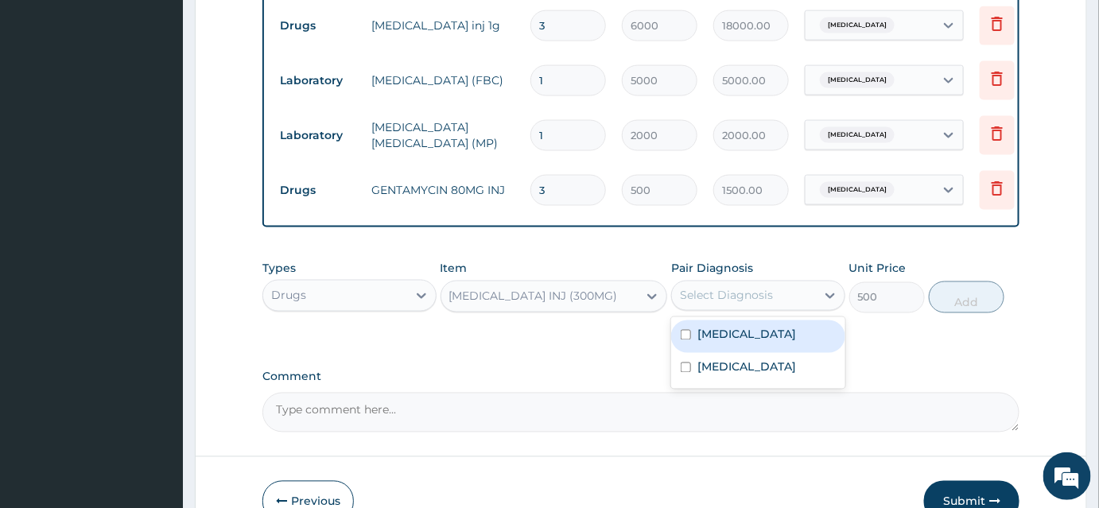
click at [724, 304] on div "Select Diagnosis" at bounding box center [726, 296] width 93 height 16
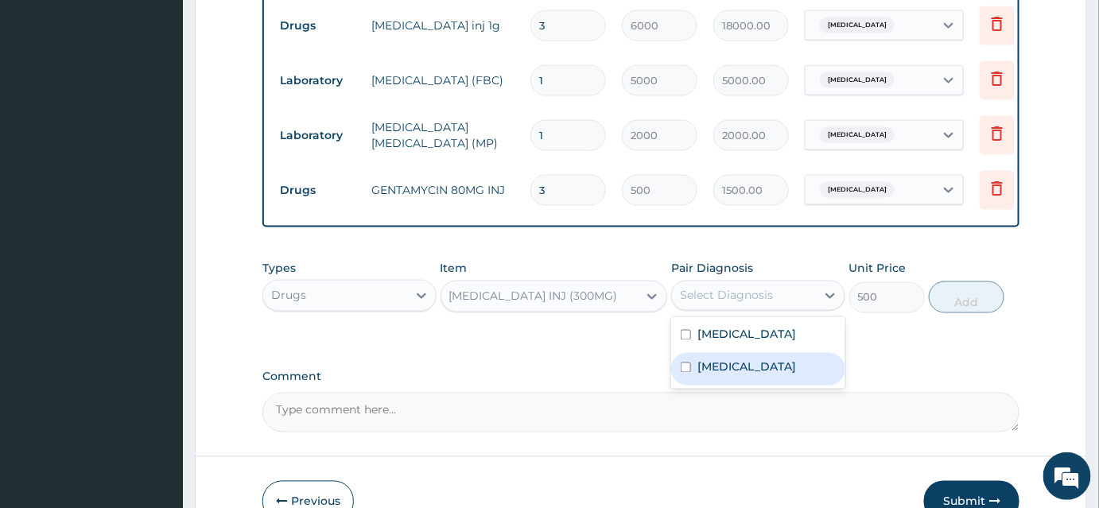
click at [691, 373] on input "checkbox" at bounding box center [686, 368] width 10 height 10
checkbox input "true"
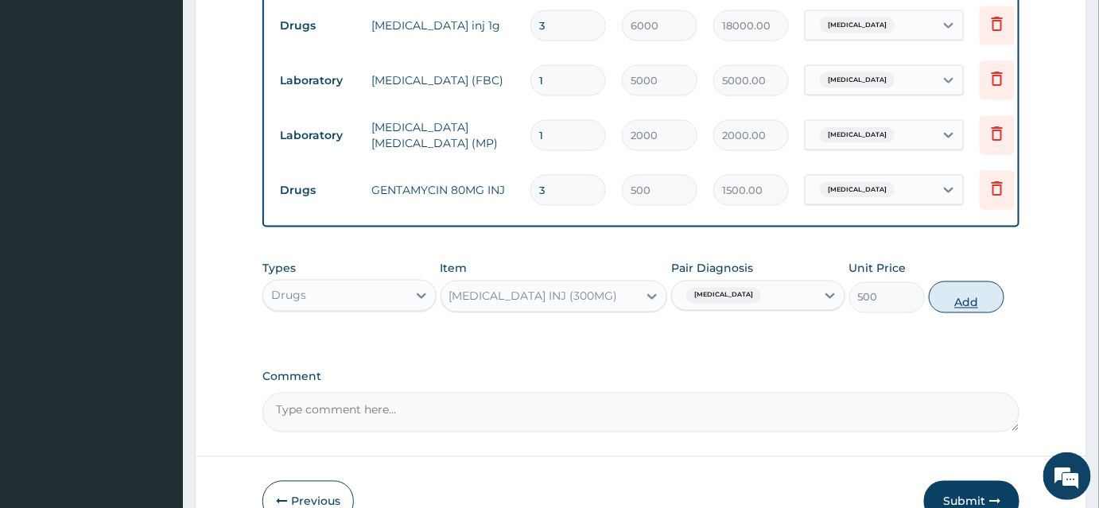
click at [952, 313] on button "Add" at bounding box center [967, 297] width 76 height 32
type input "0"
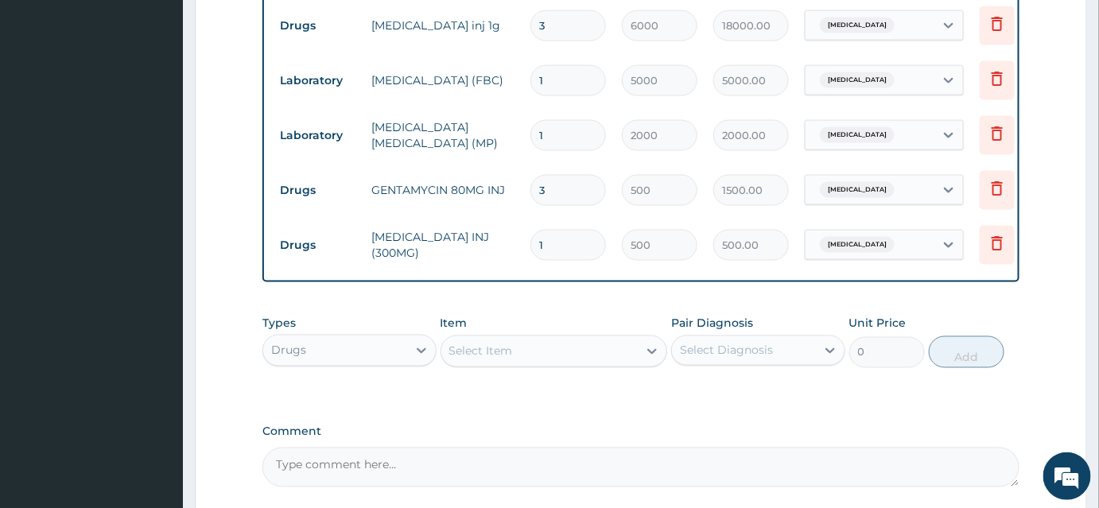
click at [569, 247] on input "1" at bounding box center [568, 245] width 76 height 31
type input "0.00"
type input "3"
type input "1500.00"
type input "3"
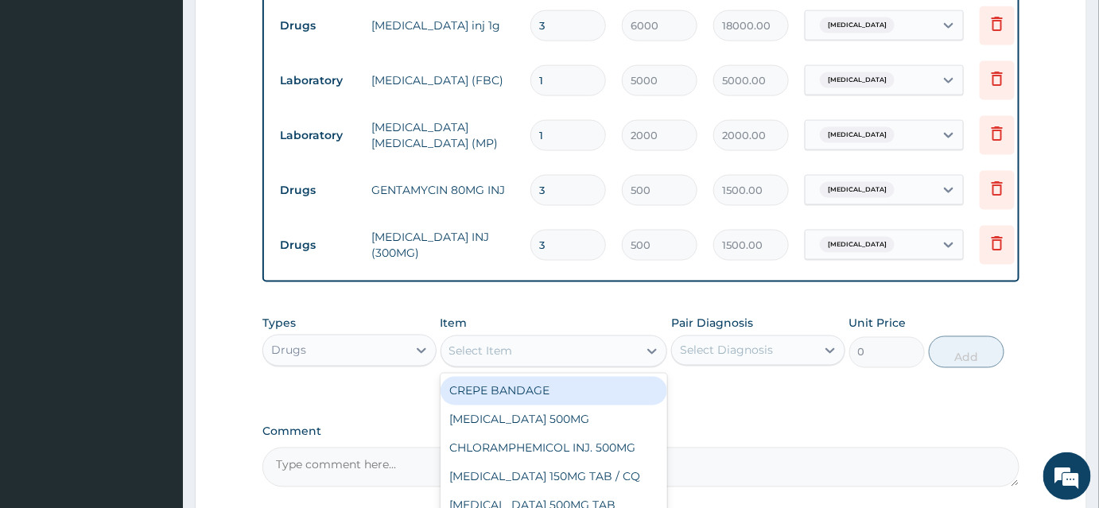
click at [486, 359] on div "Select Item" at bounding box center [481, 351] width 64 height 16
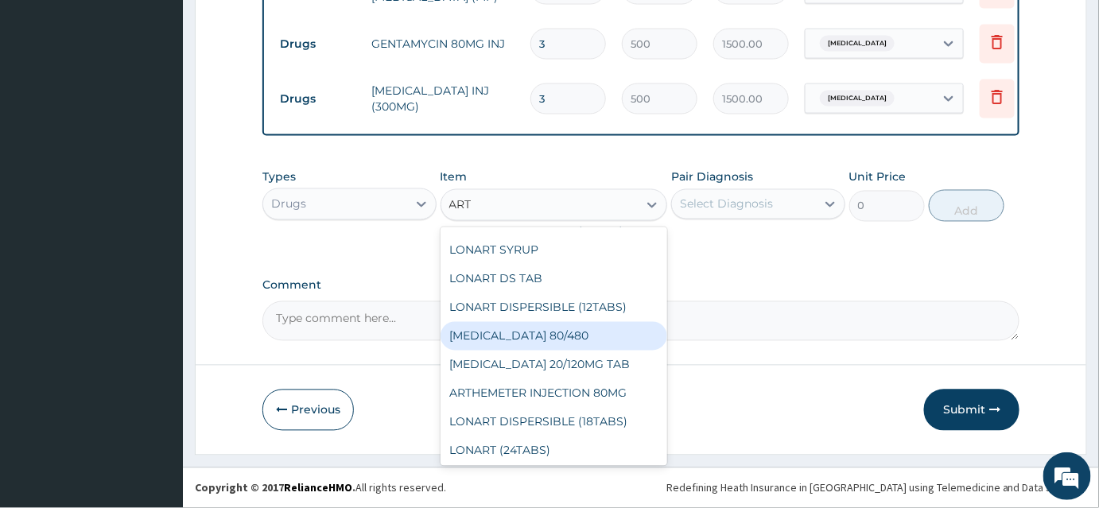
scroll to position [25, 0]
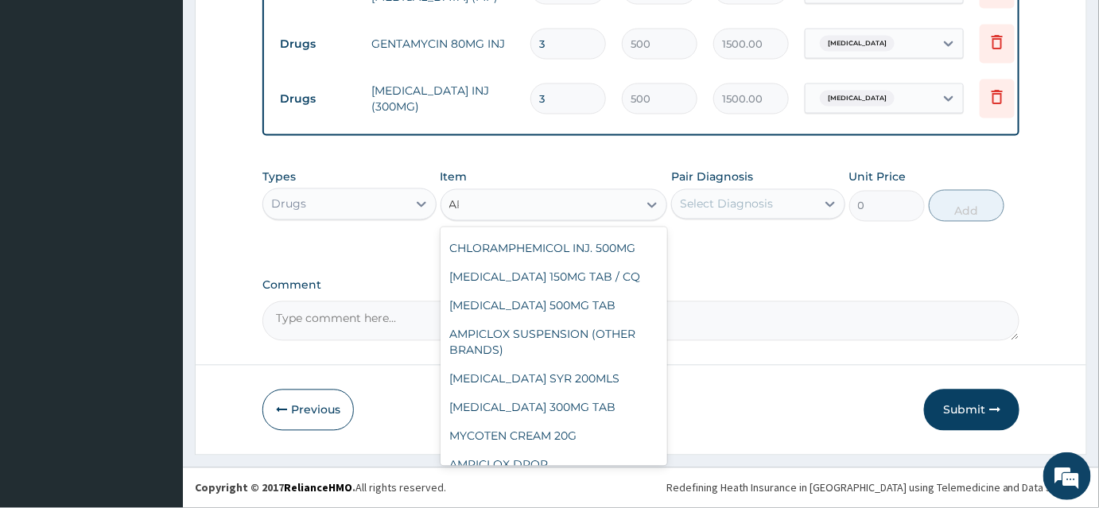
type input "A"
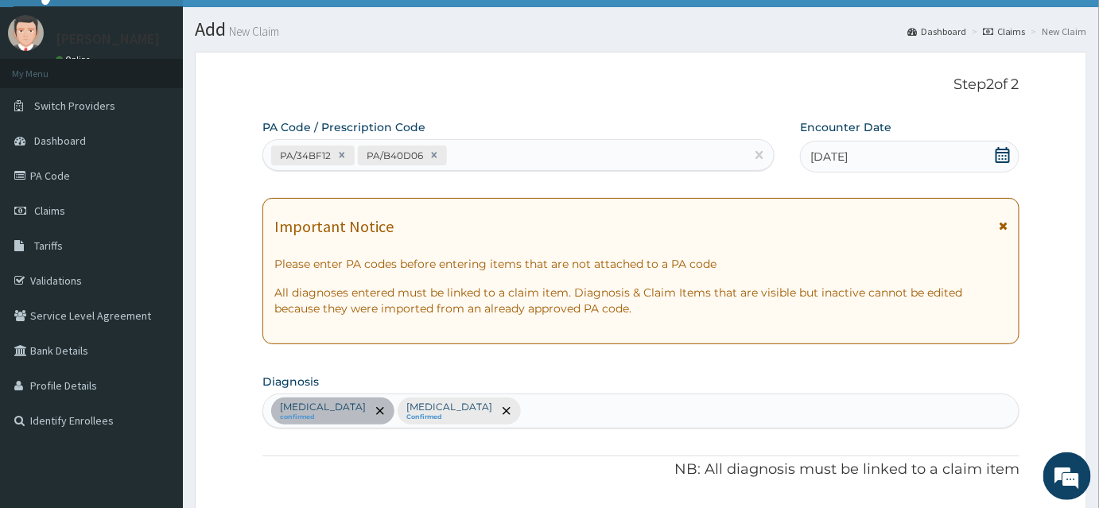
scroll to position [31, 0]
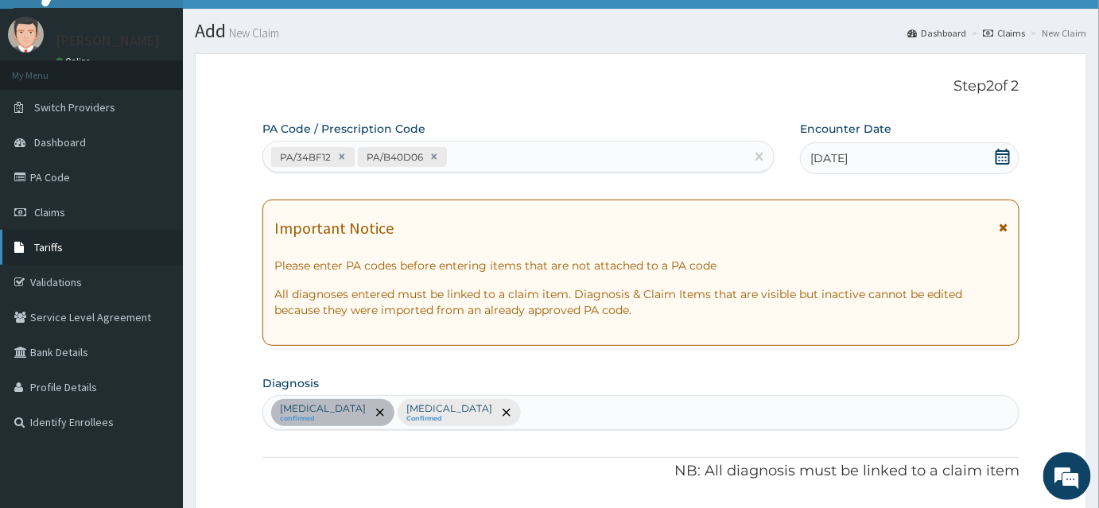
type input "SUNA"
click at [78, 243] on link "Tariffs" at bounding box center [91, 247] width 183 height 35
click at [59, 244] on span "Tariffs" at bounding box center [48, 247] width 29 height 14
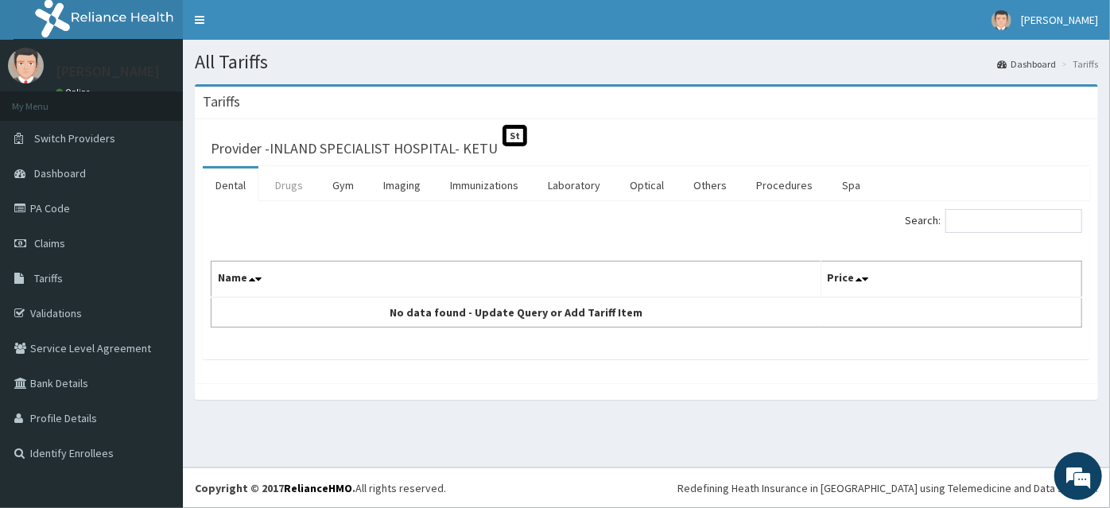
click at [277, 188] on link "Drugs" at bounding box center [288, 185] width 53 height 33
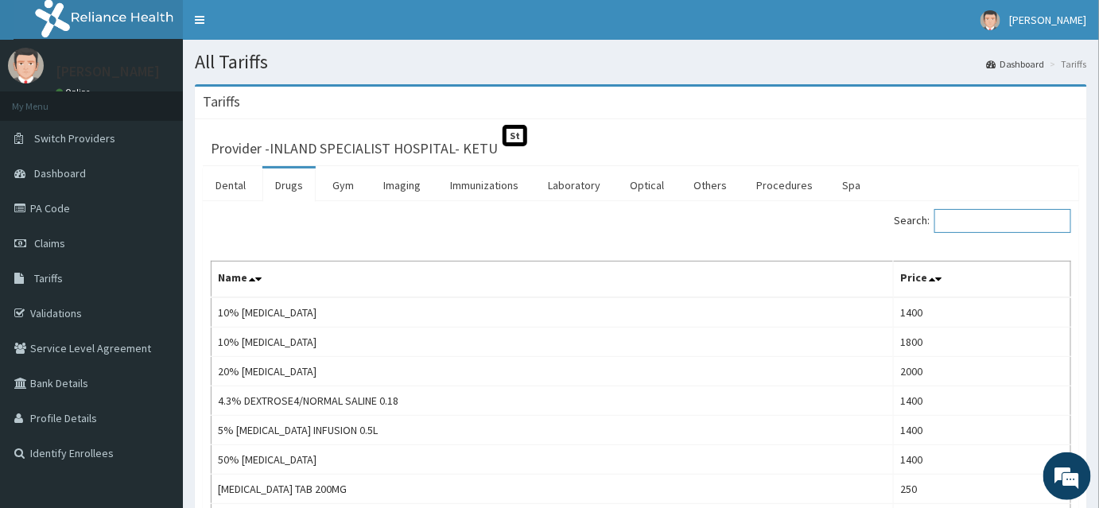
click at [979, 219] on input "Search:" at bounding box center [1002, 221] width 137 height 24
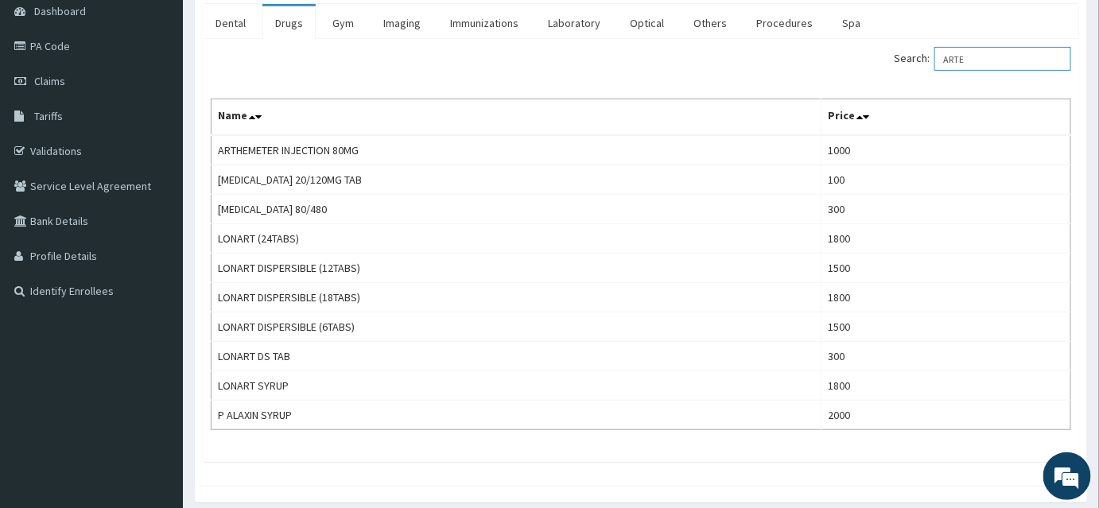
scroll to position [163, 0]
type input "A"
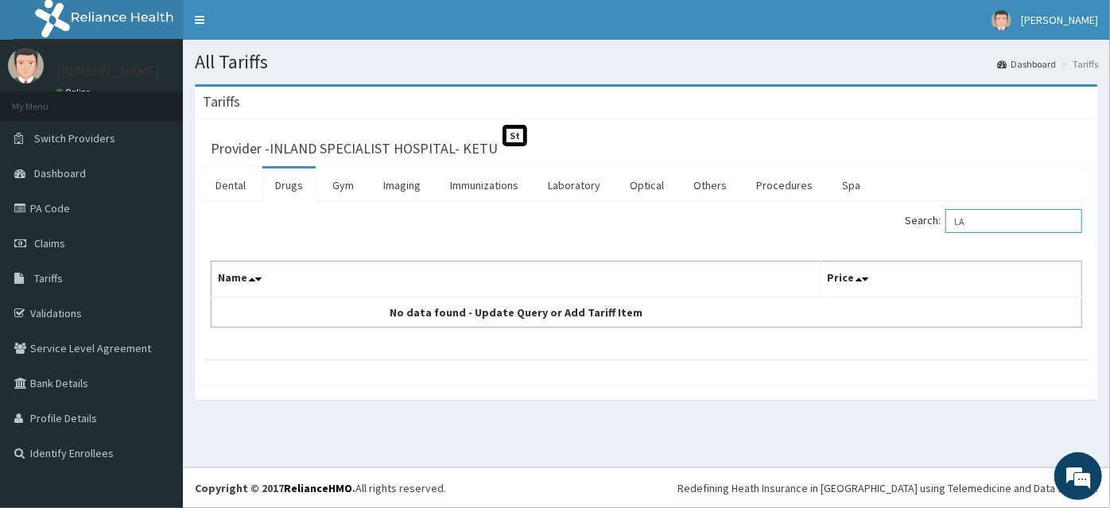
type input "L"
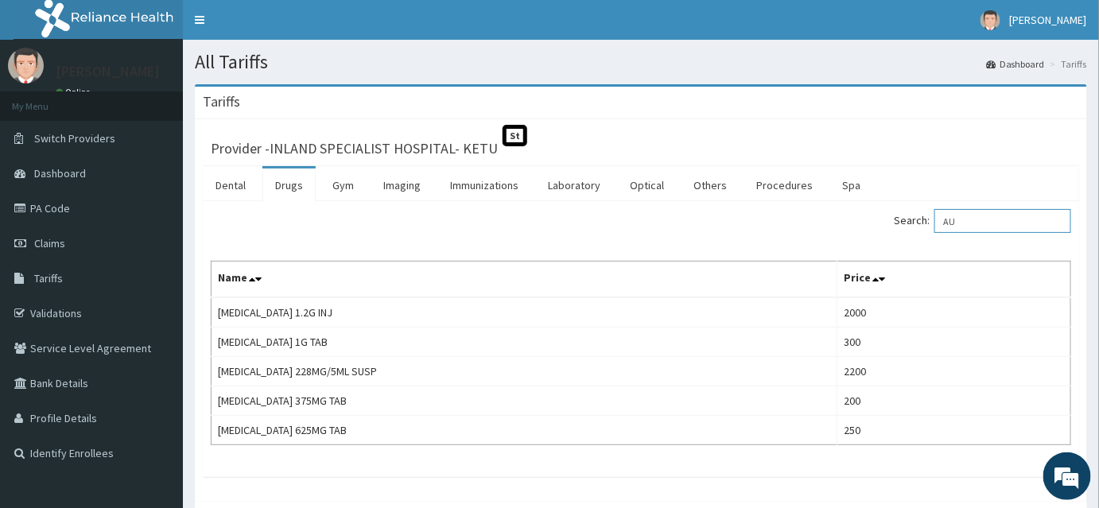
type input "A"
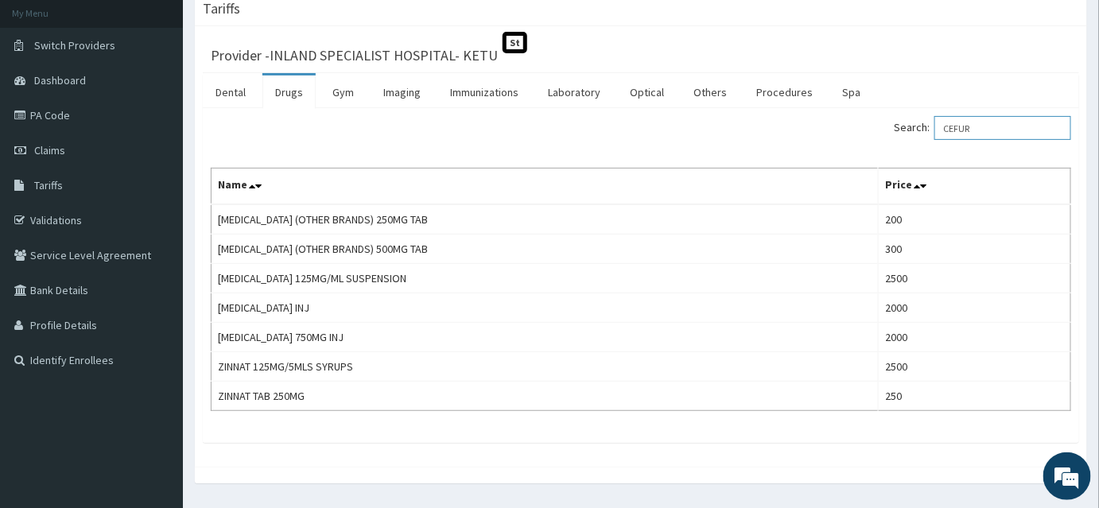
scroll to position [96, 0]
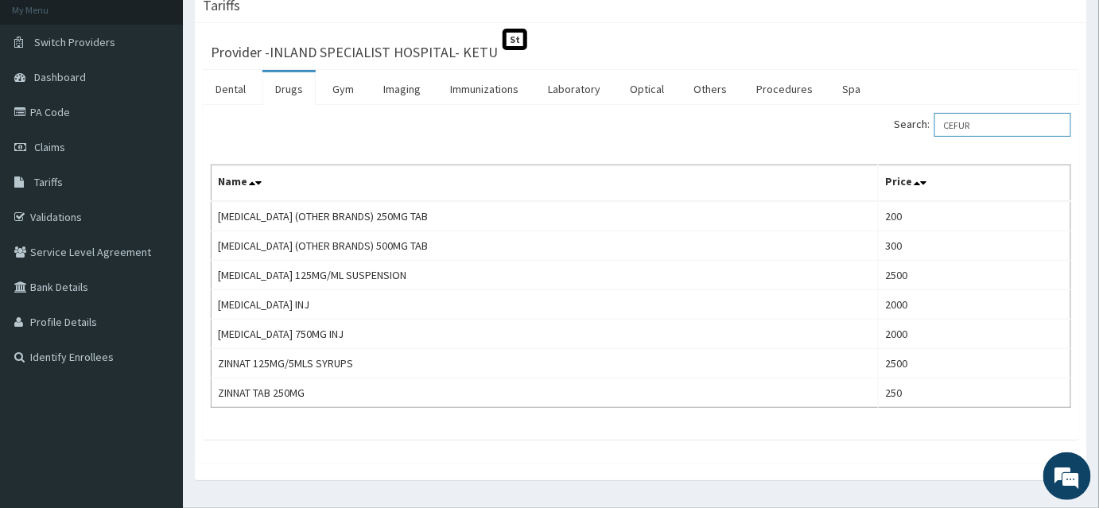
drag, startPoint x: 984, startPoint y: 117, endPoint x: 937, endPoint y: 116, distance: 46.9
click at [937, 116] on label "Search: CEFUR" at bounding box center [982, 125] width 177 height 24
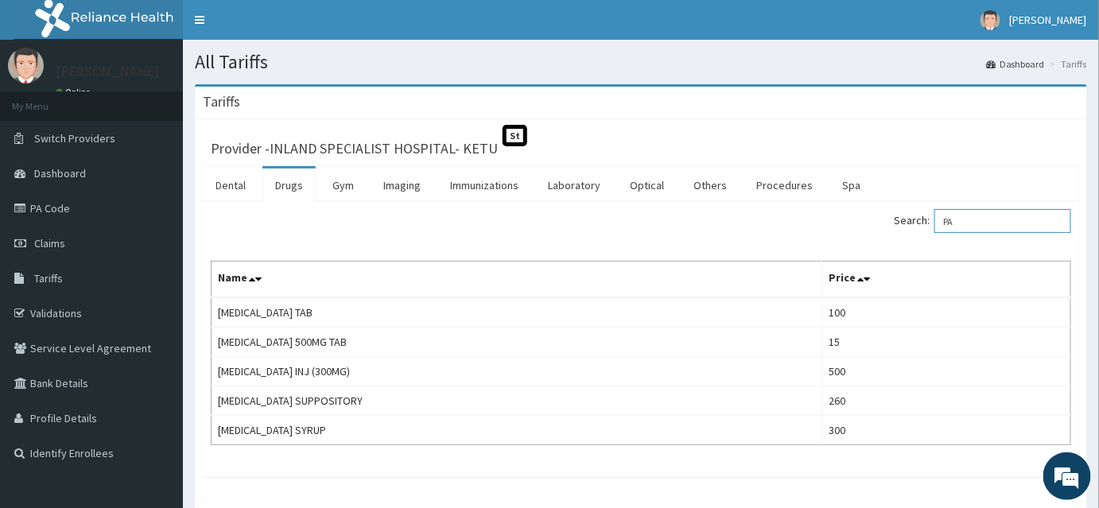
type input "P"
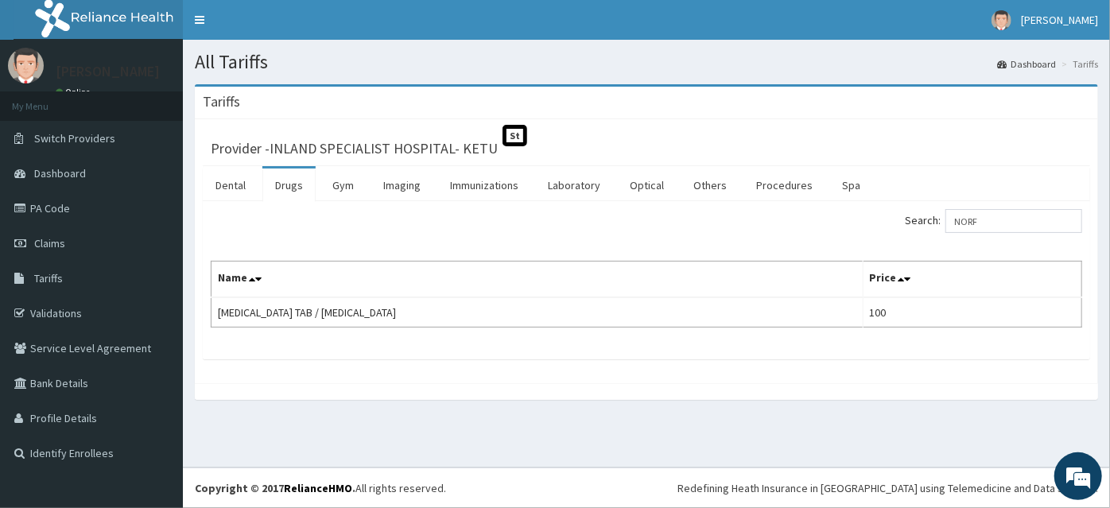
drag, startPoint x: 1107, startPoint y: 83, endPoint x: 1042, endPoint y: 117, distance: 73.6
click at [1042, 117] on section "Tariffs Provider - INLAND SPECIALIST HOSPITAL- KETU St Dental Drugs Gym Imaging…" at bounding box center [646, 249] width 927 height 355
drag, startPoint x: 1003, startPoint y: 215, endPoint x: 941, endPoint y: 215, distance: 61.2
click at [941, 215] on label "Search: NORF" at bounding box center [993, 221] width 177 height 24
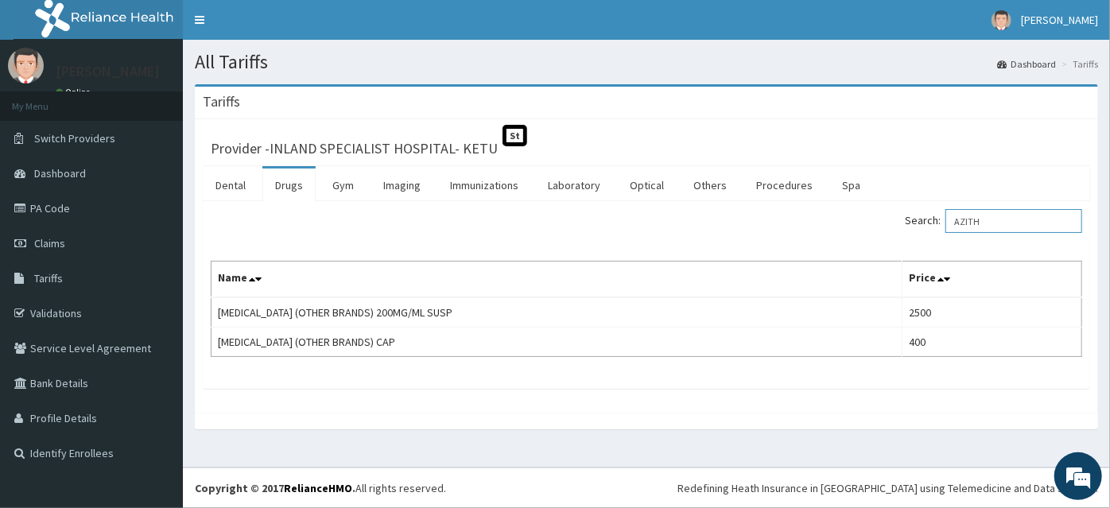
click at [985, 217] on input "AZITH" at bounding box center [1013, 221] width 137 height 24
click at [994, 220] on input "AZITH" at bounding box center [1013, 221] width 137 height 24
drag, startPoint x: 1007, startPoint y: 215, endPoint x: 945, endPoint y: 213, distance: 62.1
click at [945, 213] on label "Search: [GEOGRAPHIC_DATA]" at bounding box center [993, 221] width 177 height 24
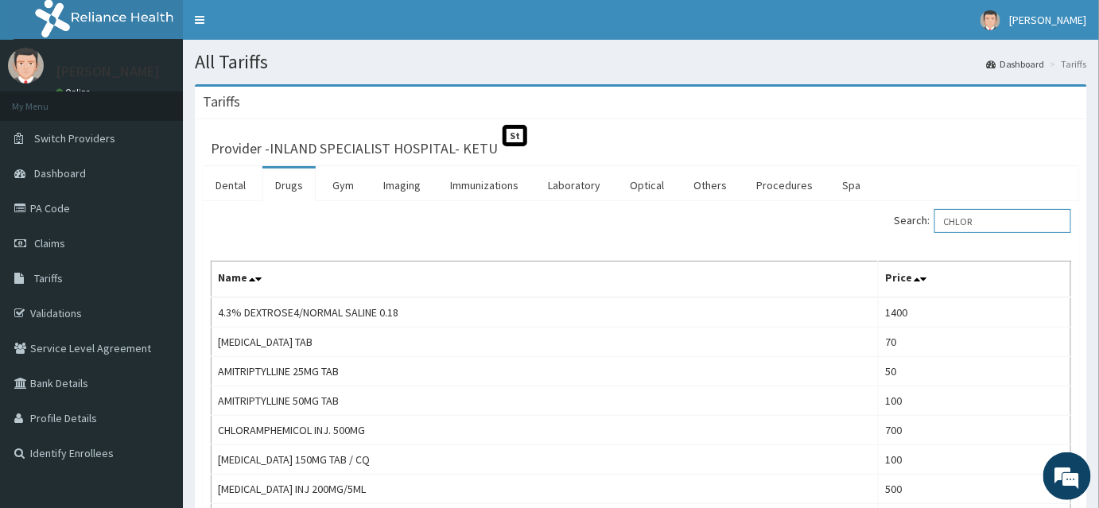
drag, startPoint x: 985, startPoint y: 213, endPoint x: 1065, endPoint y: 224, distance: 81.1
click at [1065, 224] on input "CHLOR" at bounding box center [1002, 221] width 137 height 24
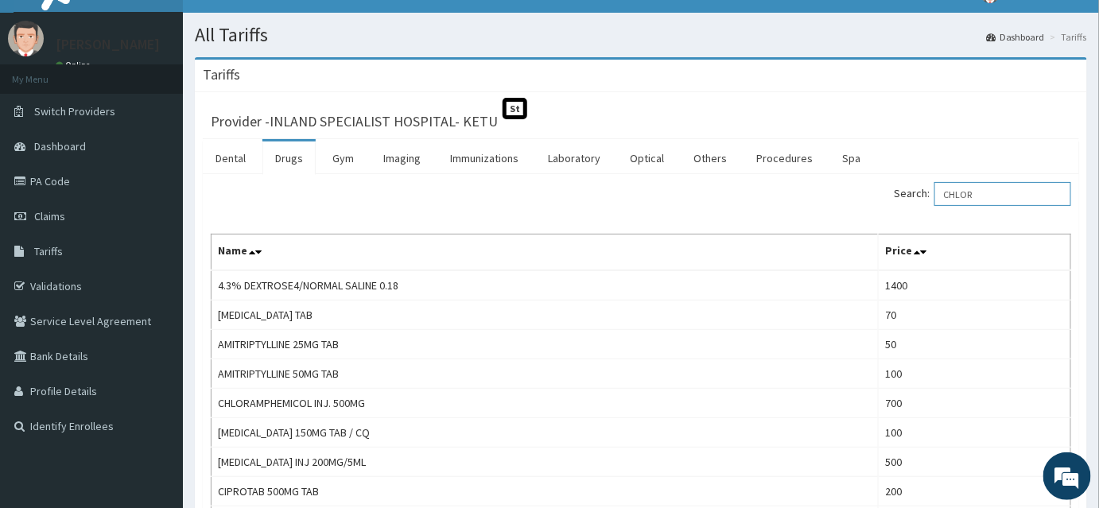
scroll to position [10, 0]
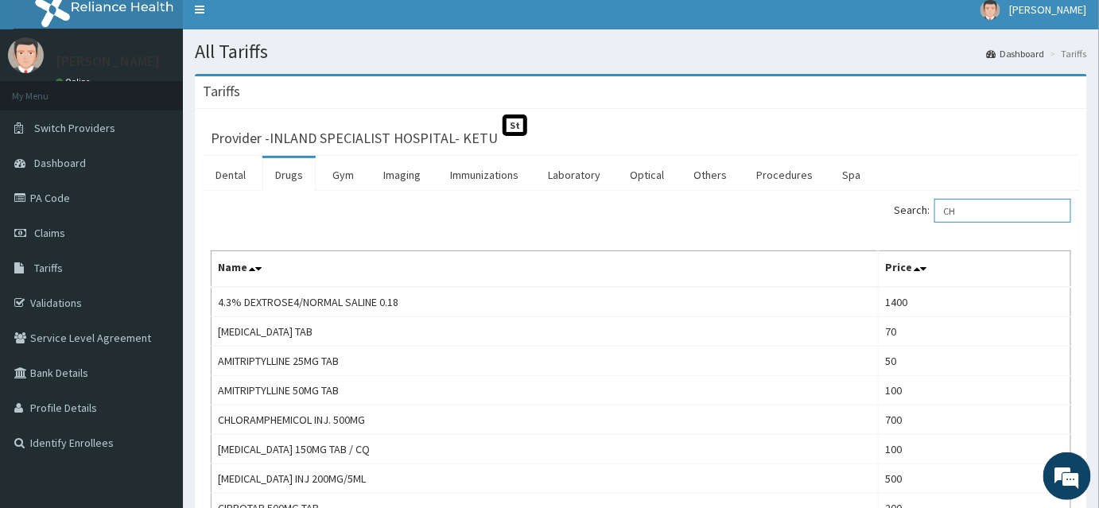
type input "C"
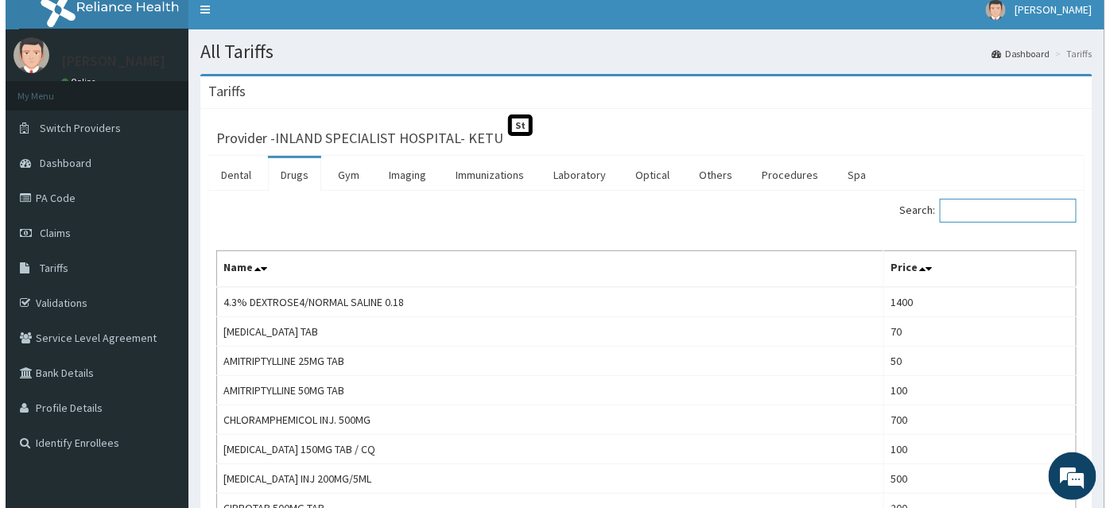
scroll to position [0, 0]
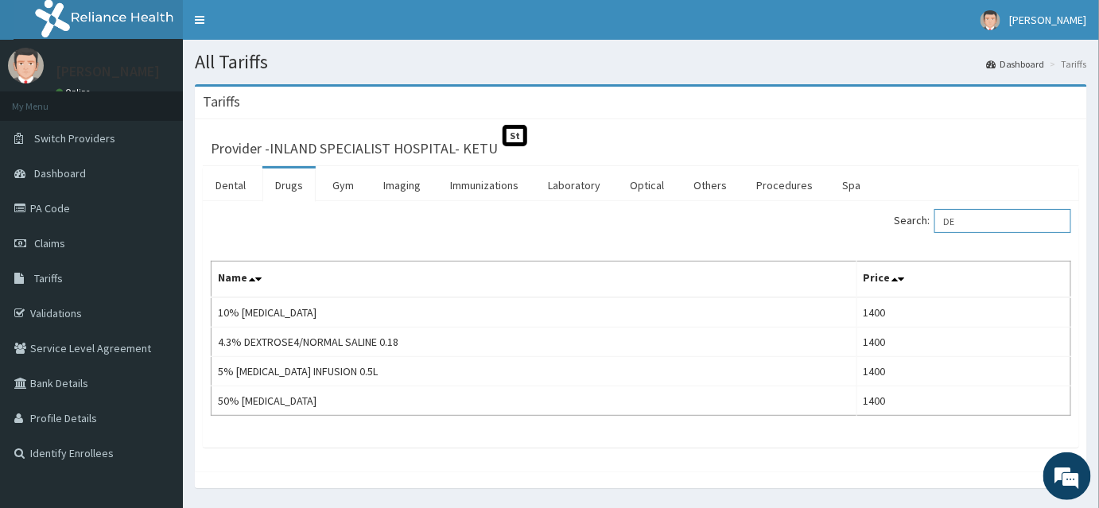
type input "D"
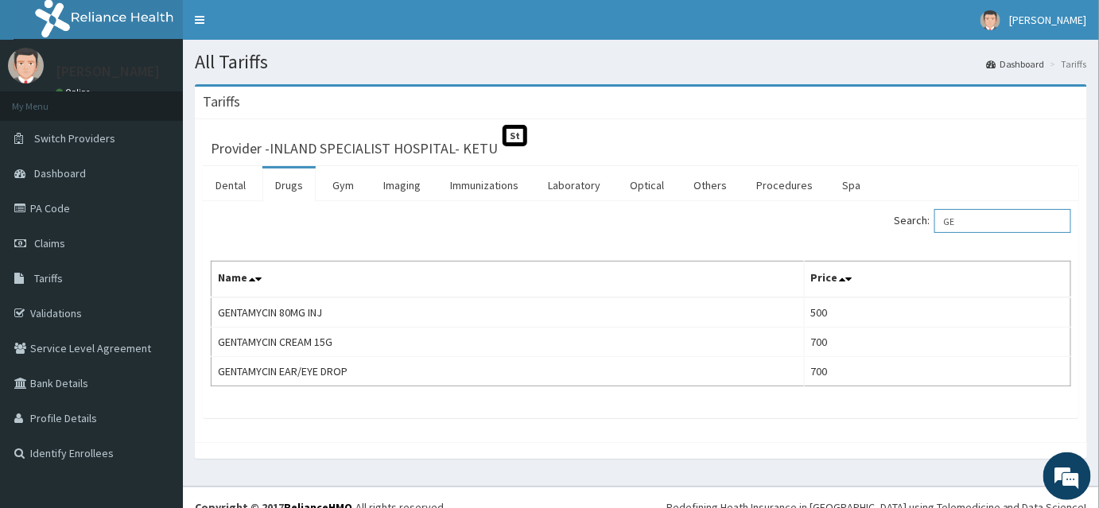
type input "G"
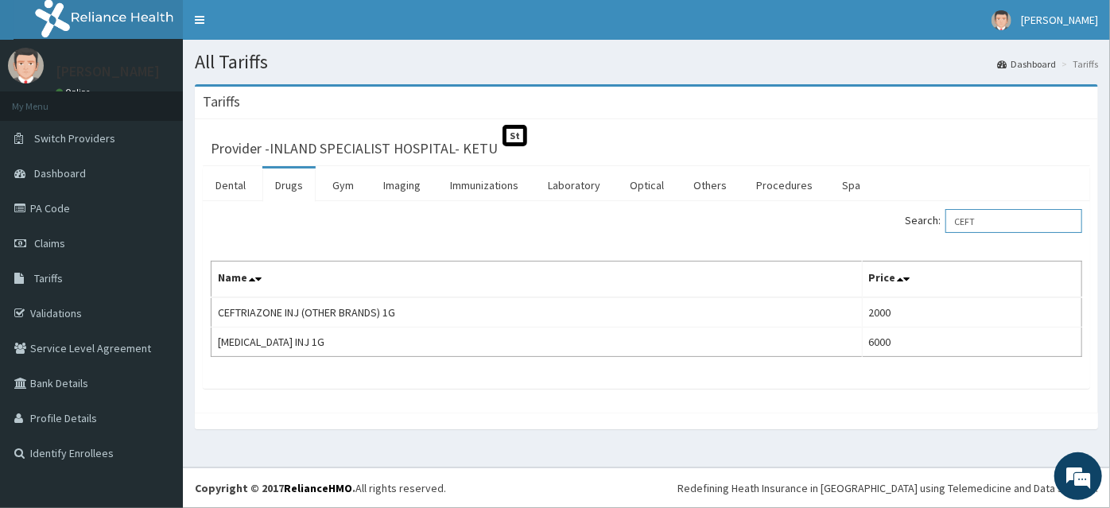
drag, startPoint x: 997, startPoint y: 219, endPoint x: 931, endPoint y: 232, distance: 67.2
click at [931, 232] on div "Search: CEFT" at bounding box center [870, 223] width 424 height 28
type input "CEFT"
click at [586, 188] on link "Laboratory" at bounding box center [574, 185] width 78 height 33
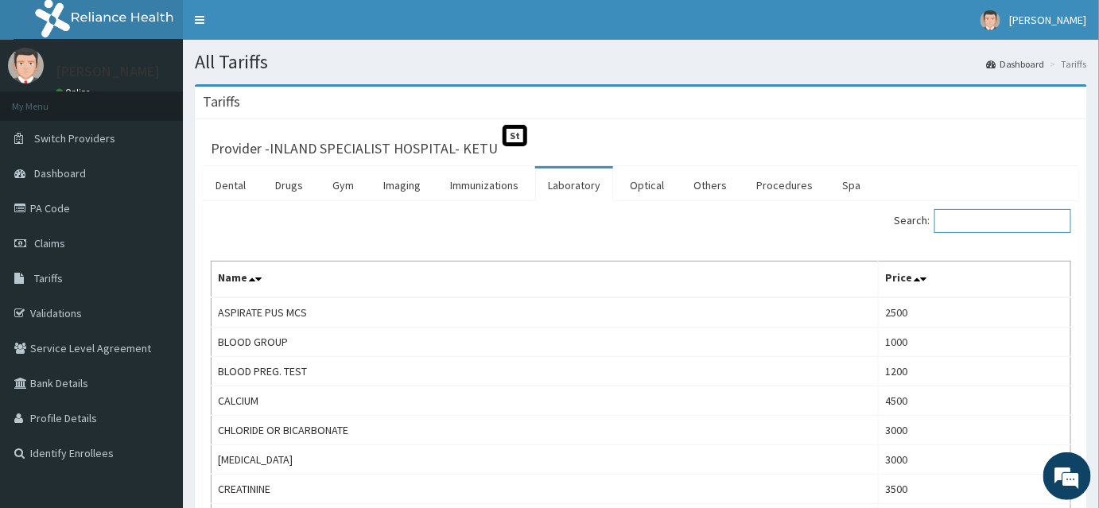
click at [968, 218] on input "Search:" at bounding box center [1002, 221] width 137 height 24
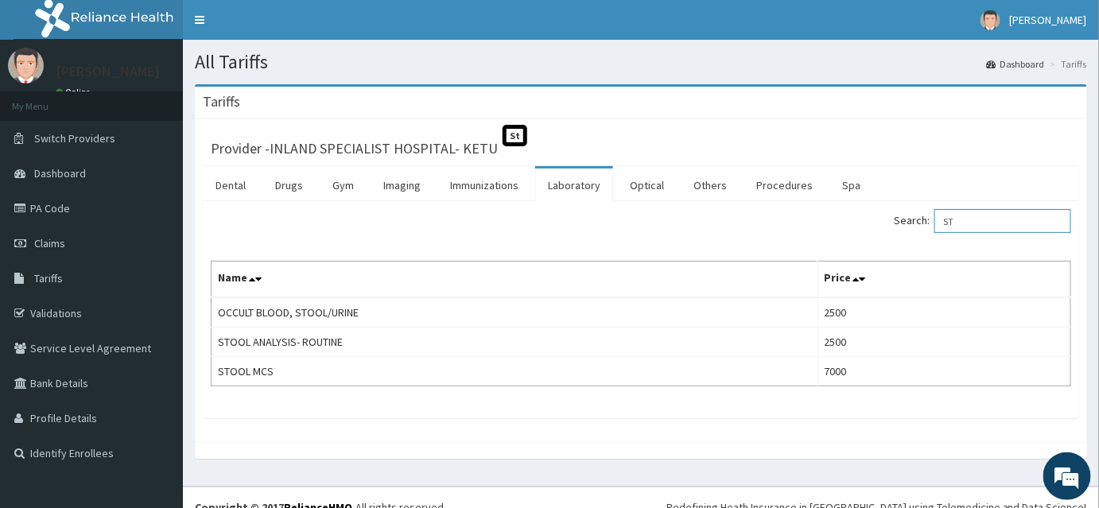
type input "S"
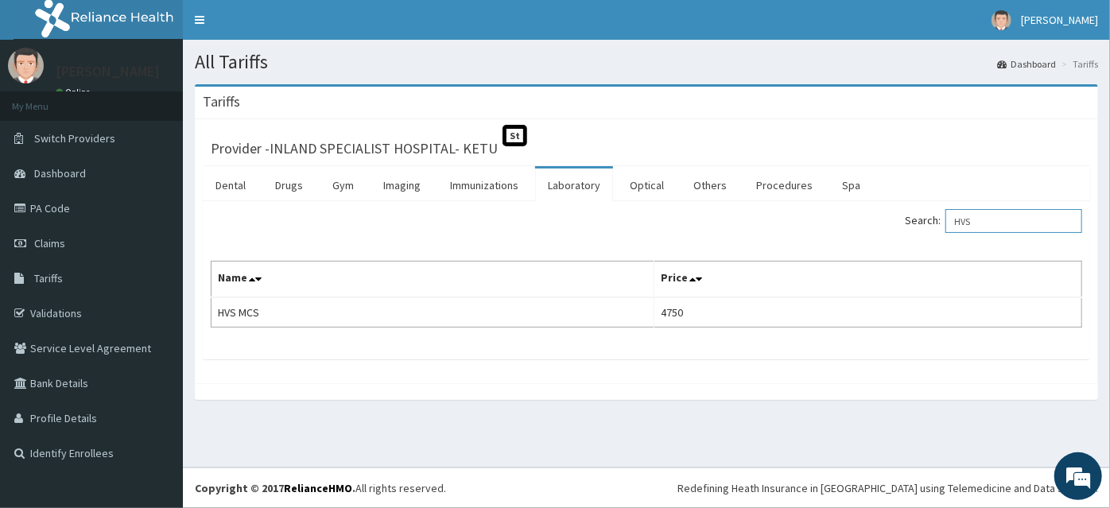
type input "HVS"
